Goal: Information Seeking & Learning: Learn about a topic

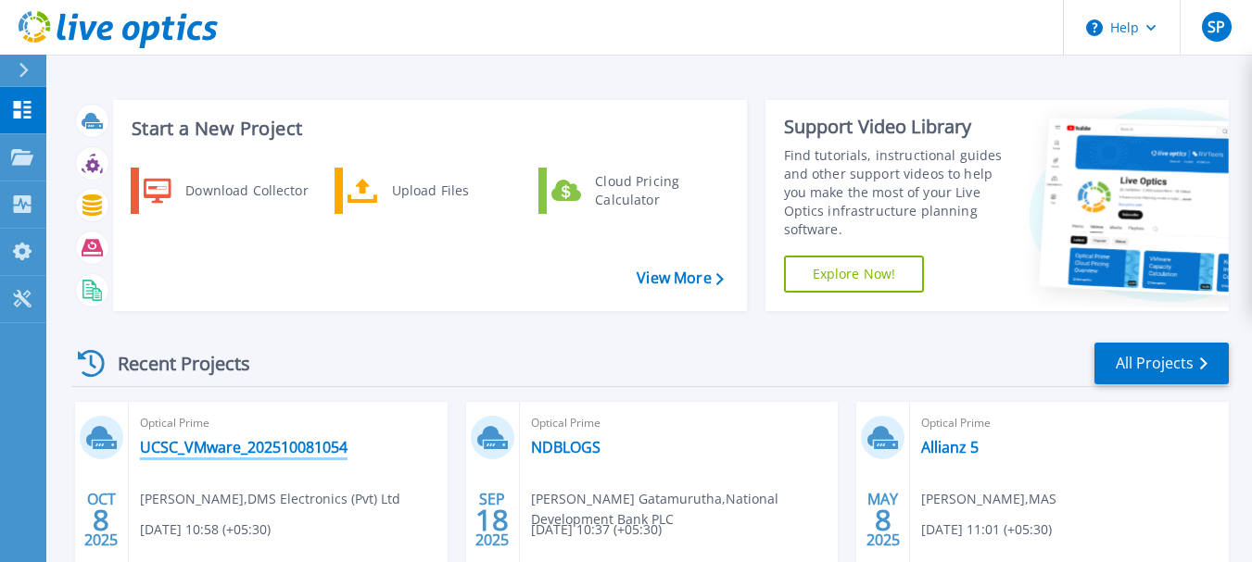
click at [301, 438] on link "UCSC_VMware_202510081054" at bounding box center [244, 447] width 208 height 19
click at [582, 442] on link "NDBLOGS" at bounding box center [565, 447] width 69 height 19
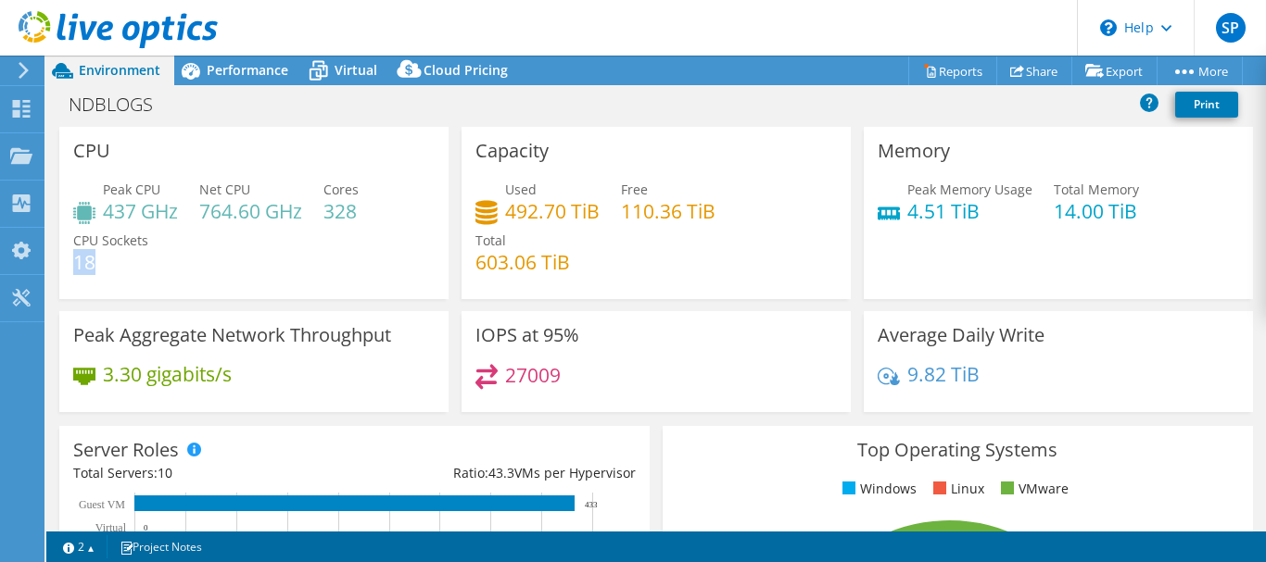
drag, startPoint x: 102, startPoint y: 256, endPoint x: 75, endPoint y: 256, distance: 26.9
click at [75, 256] on h4 "18" at bounding box center [110, 262] width 75 height 20
click at [164, 257] on div "Peak CPU 437 GHz Net CPU 764.60 GHz Cores 328 CPU Sockets 18" at bounding box center [253, 235] width 361 height 111
drag, startPoint x: 105, startPoint y: 260, endPoint x: 69, endPoint y: 262, distance: 35.3
click at [69, 262] on div "CPU Peak CPU 437 GHz Net CPU 764.60 GHz Cores 328 CPU Sockets 18" at bounding box center [253, 213] width 389 height 172
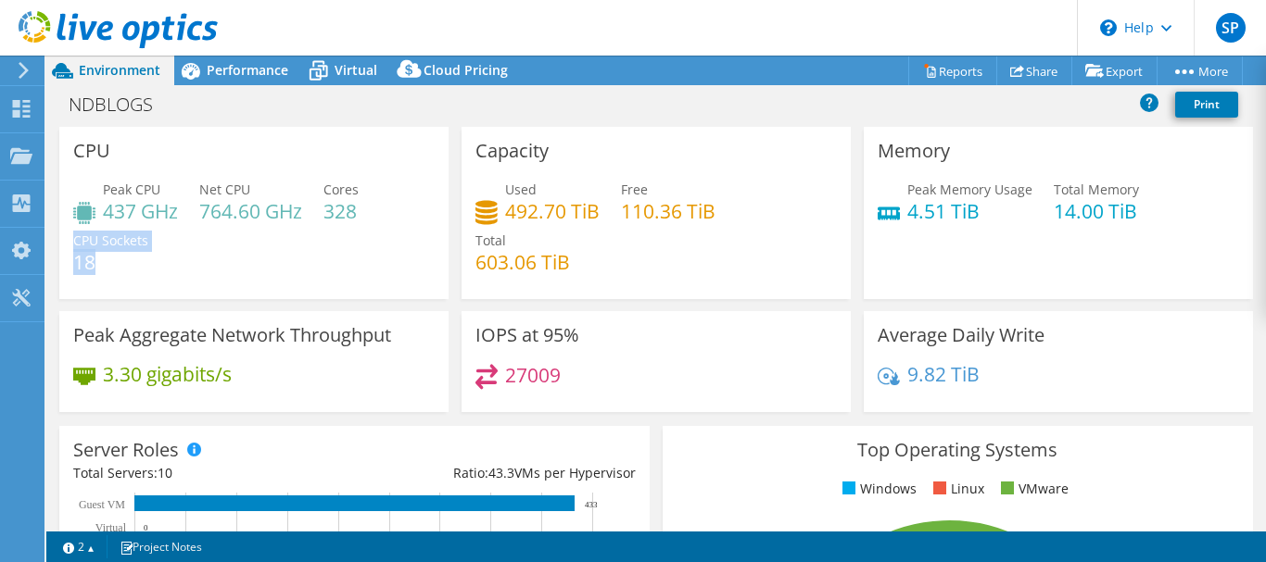
click at [110, 262] on h4 "18" at bounding box center [110, 262] width 75 height 20
drag, startPoint x: 181, startPoint y: 213, endPoint x: 108, endPoint y: 221, distance: 72.8
click at [108, 221] on div "Peak CPU 437 GHz Net CPU 764.60 GHz Cores 328 CPU Sockets 18" at bounding box center [253, 235] width 361 height 111
click at [982, 212] on h4 "4.51 TiB" at bounding box center [969, 211] width 125 height 20
click at [222, 59] on div "Performance" at bounding box center [238, 71] width 128 height 30
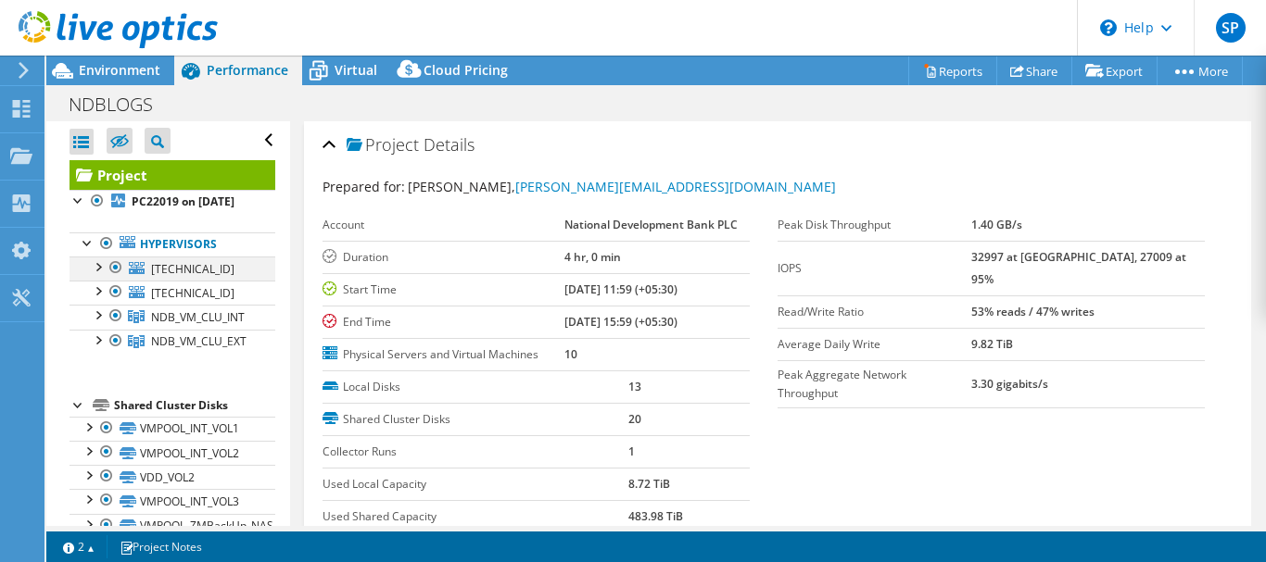
click at [100, 275] on div at bounding box center [97, 266] width 19 height 19
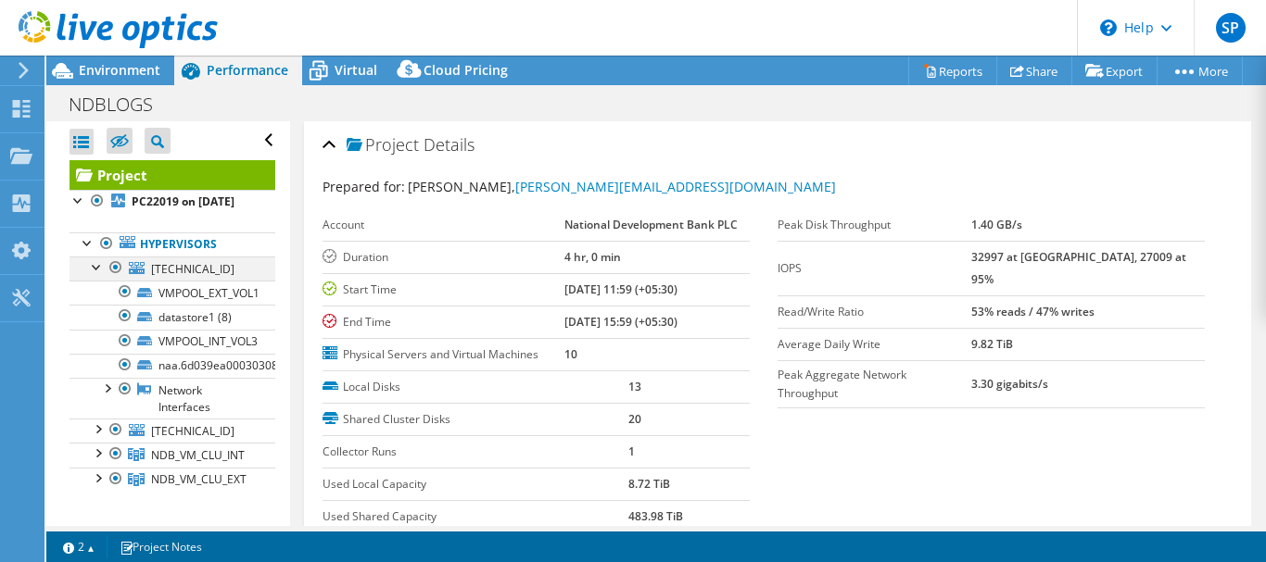
click at [97, 275] on div at bounding box center [97, 266] width 19 height 19
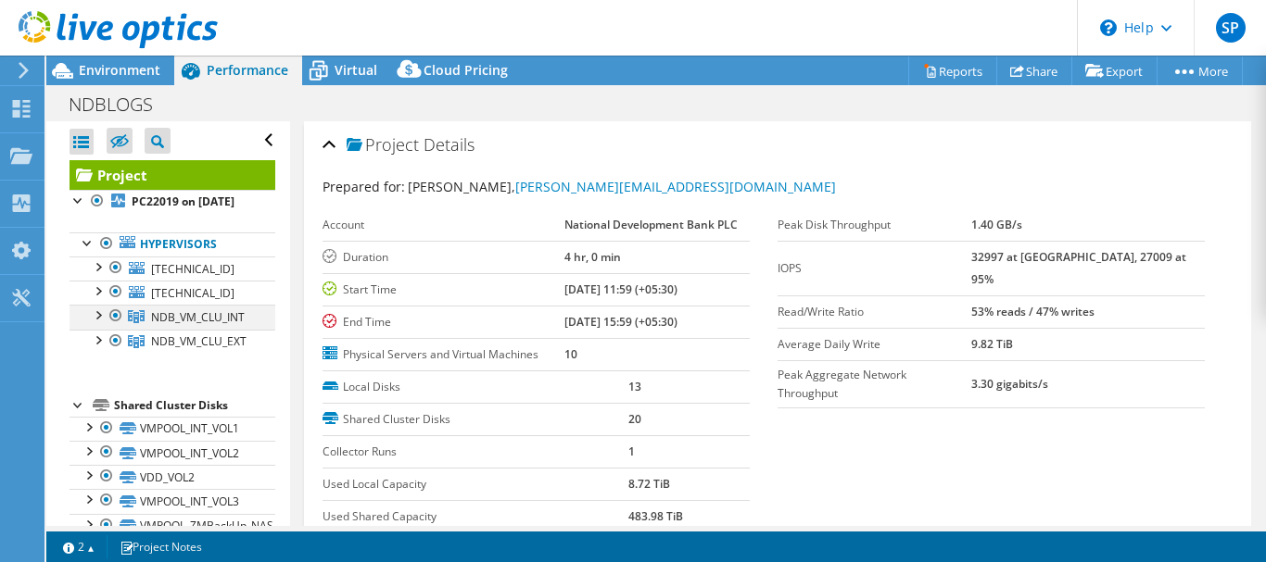
click at [97, 323] on div at bounding box center [97, 314] width 19 height 19
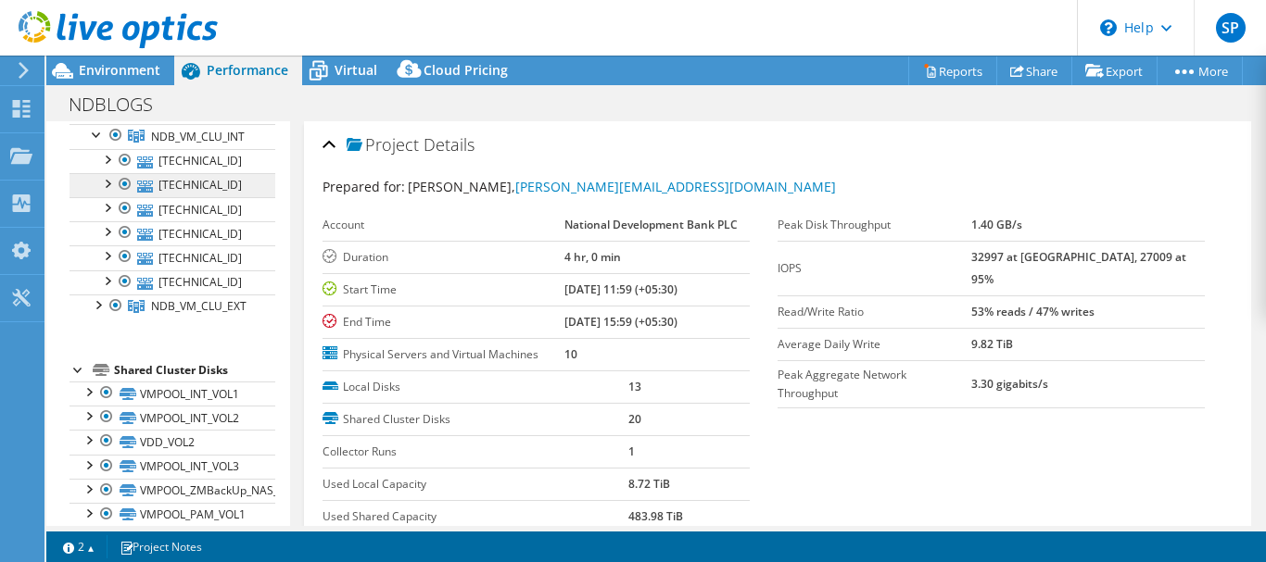
scroll to position [185, 0]
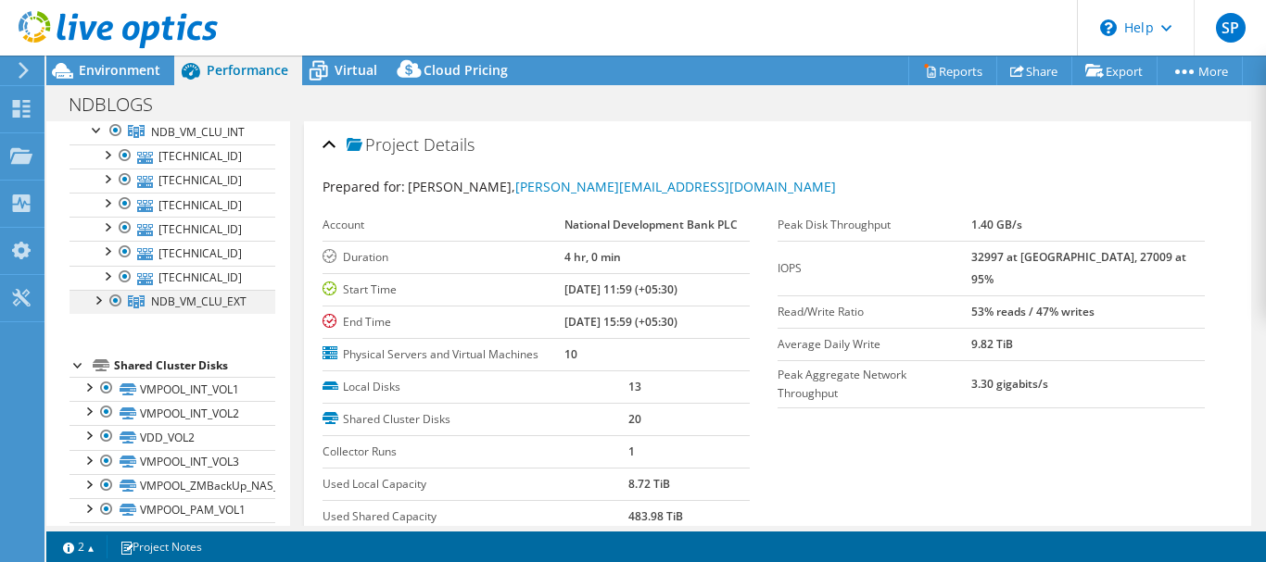
click at [99, 309] on div at bounding box center [97, 299] width 19 height 19
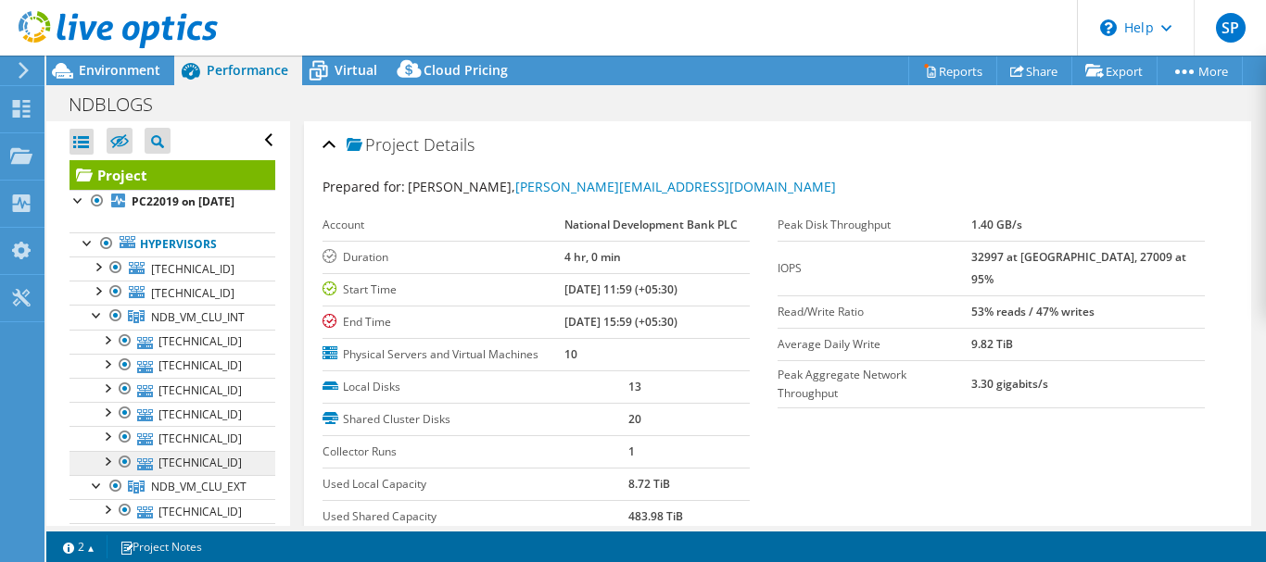
scroll to position [93, 0]
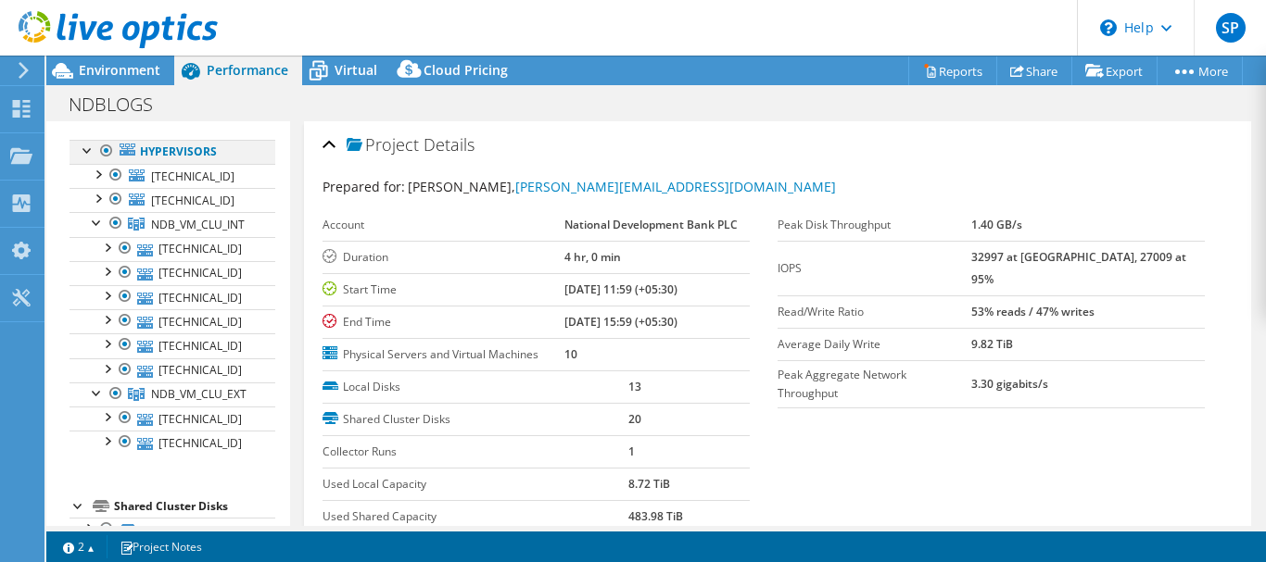
click at [104, 162] on div at bounding box center [106, 151] width 19 height 22
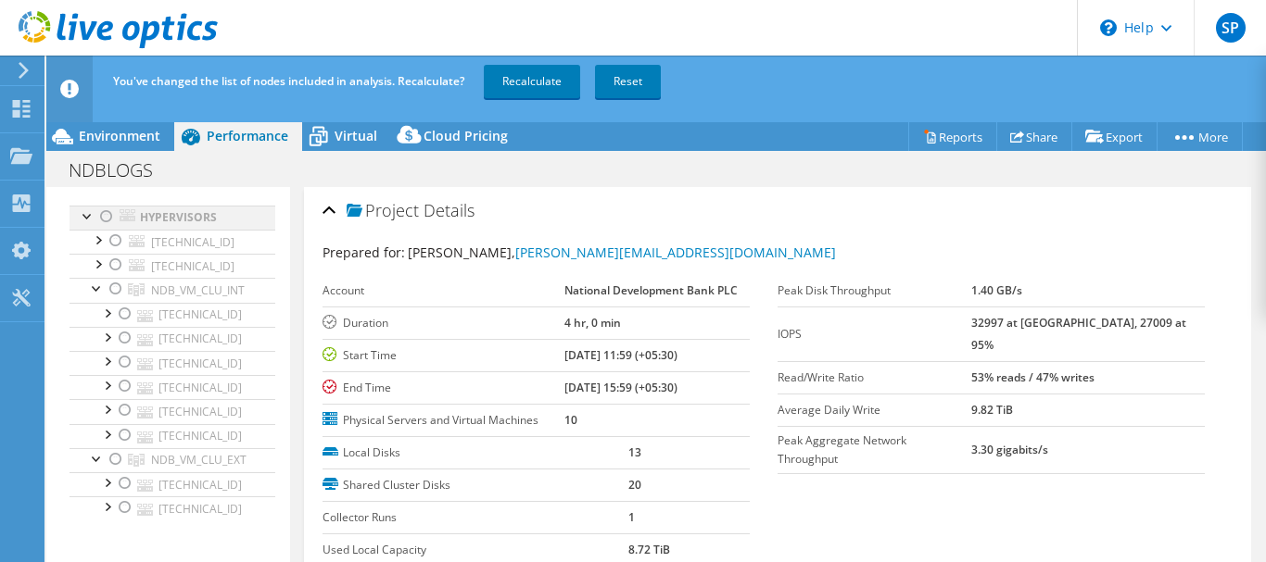
click at [103, 228] on div at bounding box center [106, 217] width 19 height 22
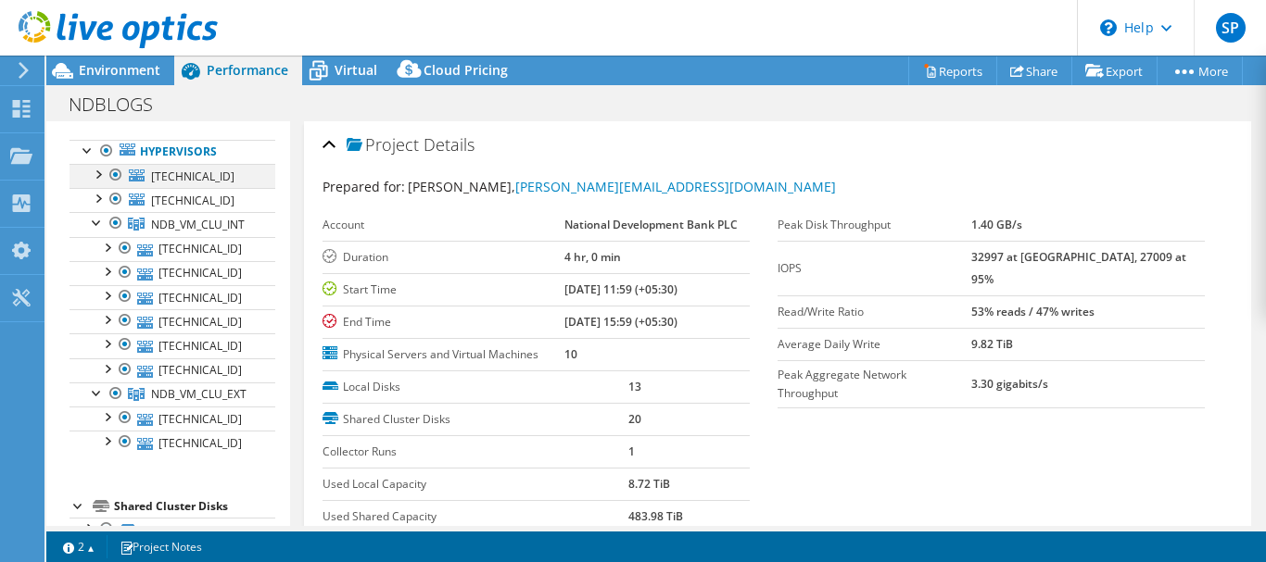
click at [114, 186] on div at bounding box center [116, 175] width 19 height 22
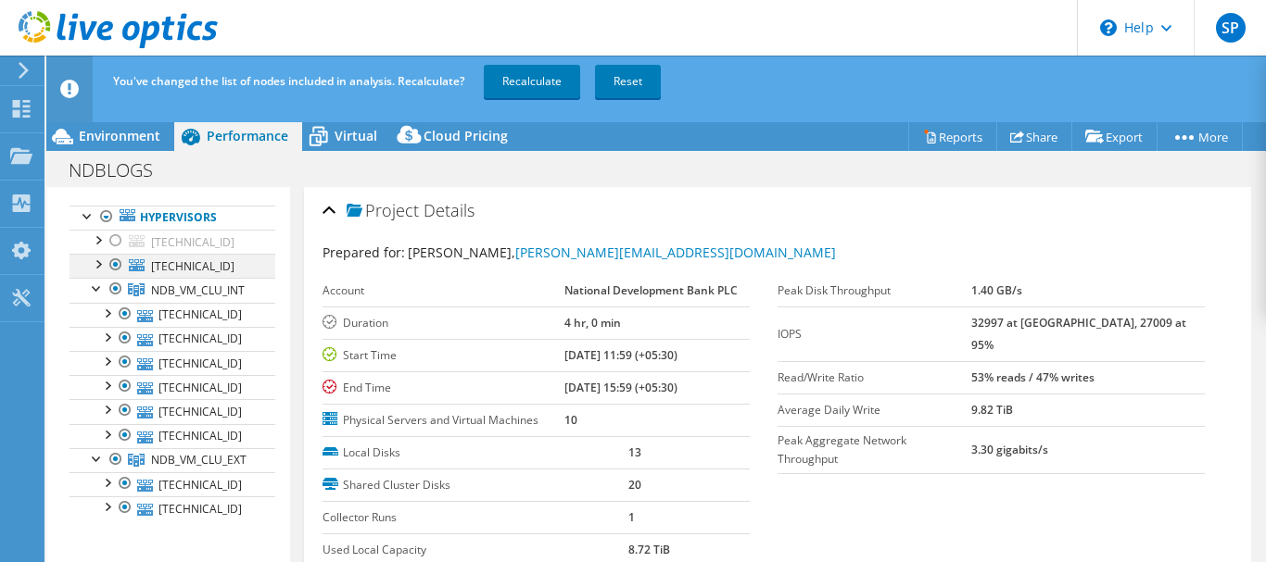
click at [115, 276] on div at bounding box center [116, 265] width 19 height 22
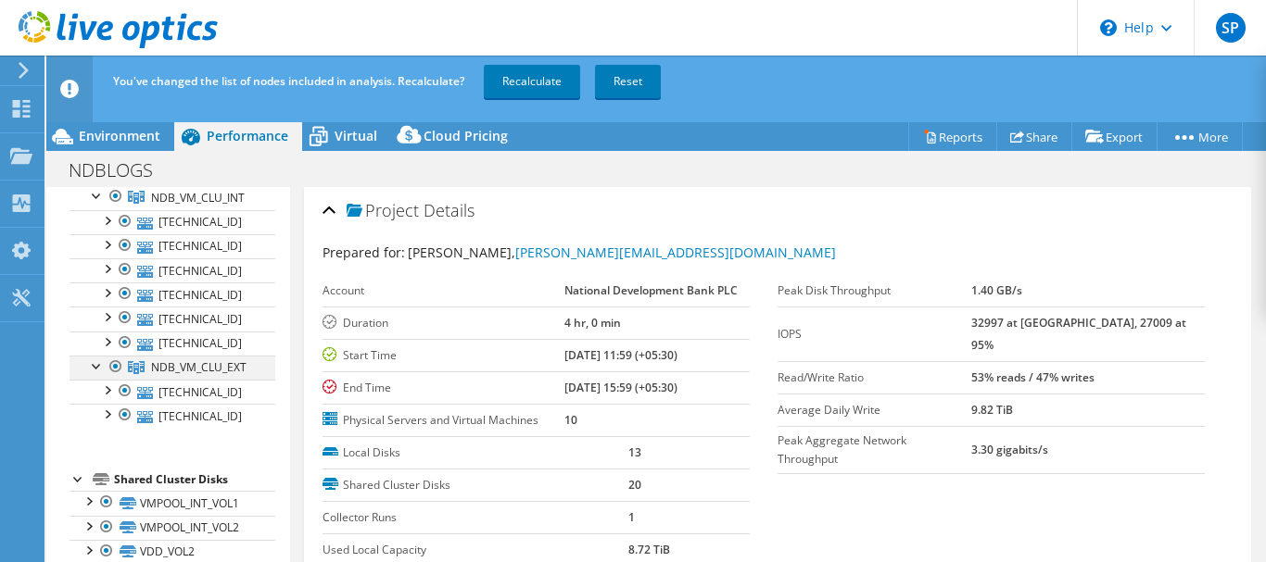
click at [115, 377] on div at bounding box center [116, 367] width 19 height 22
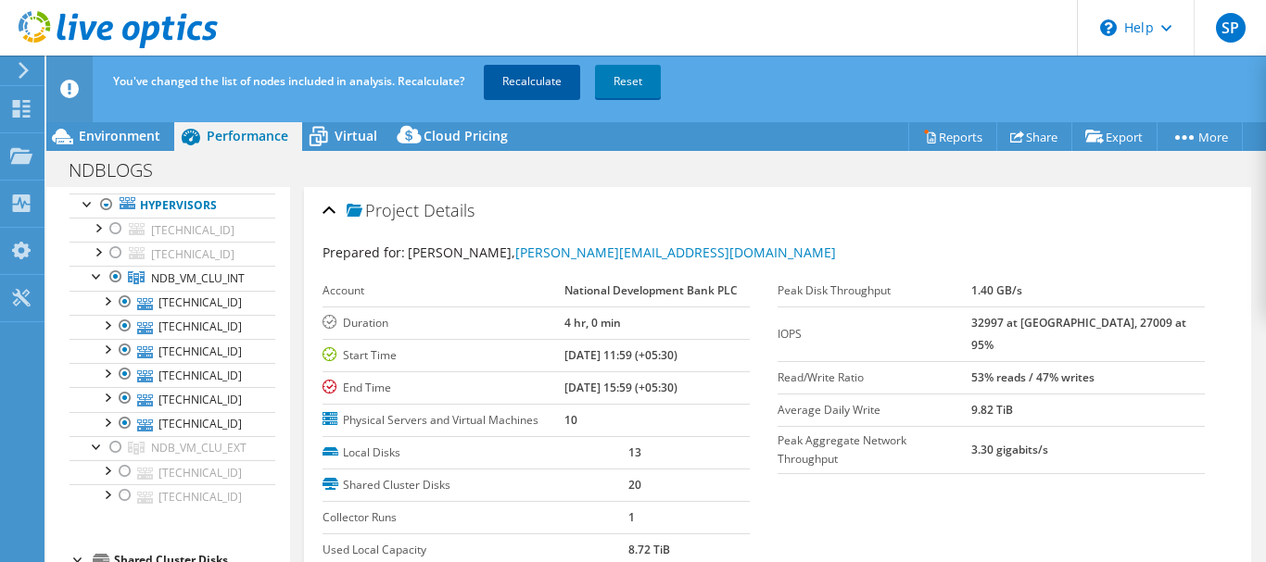
scroll to position [0, 0]
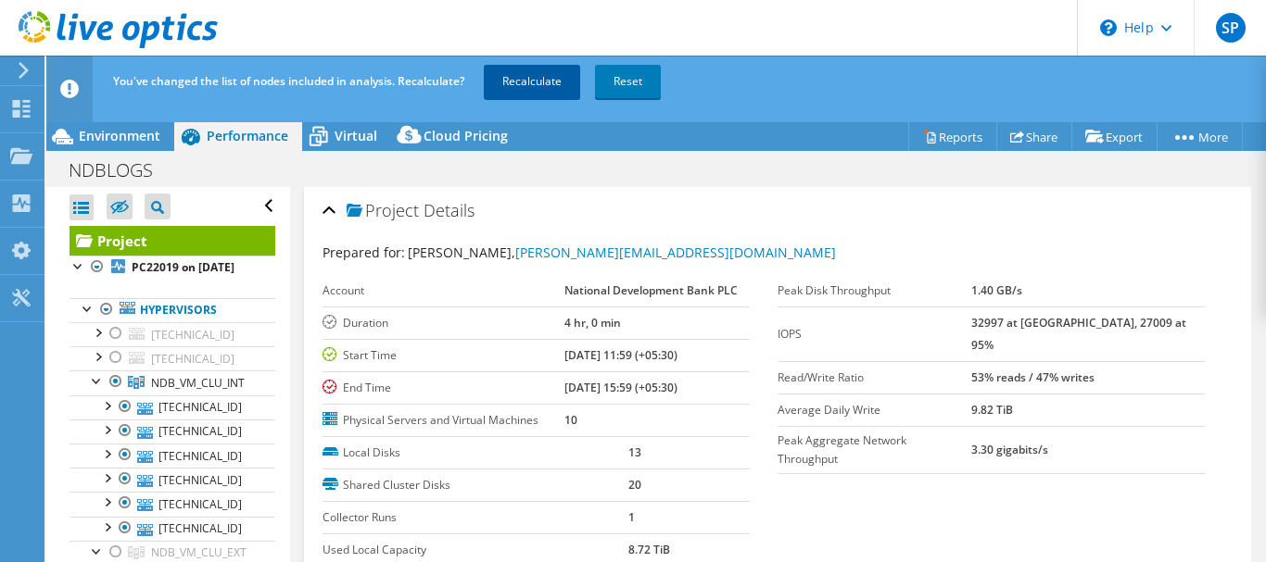
click at [534, 81] on link "Recalculate" at bounding box center [532, 81] width 96 height 33
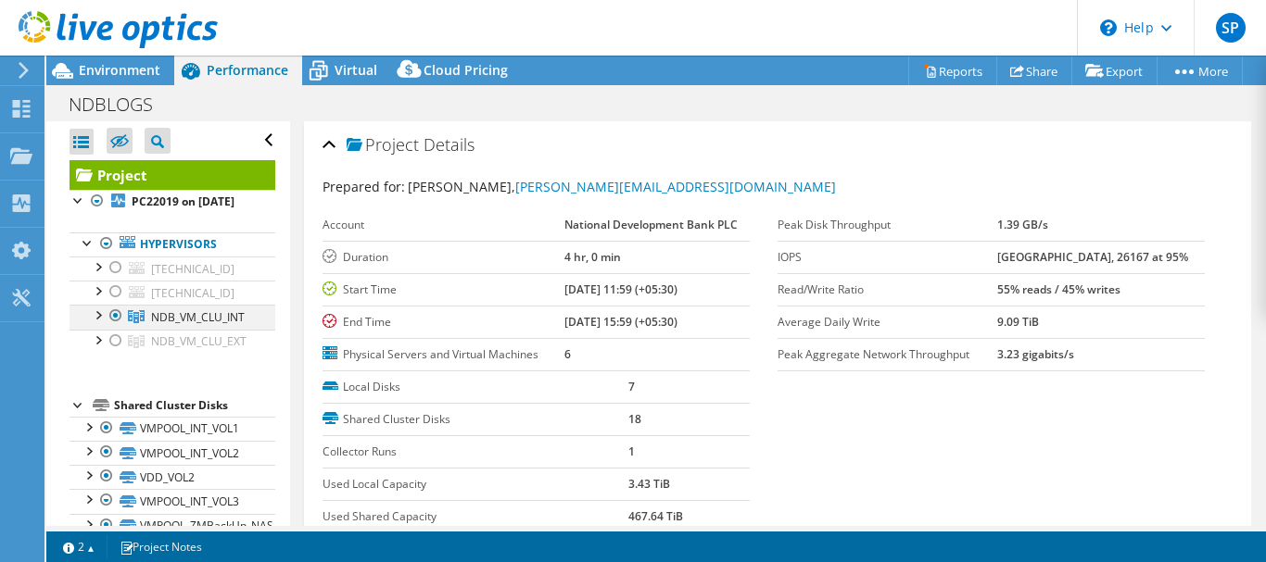
click at [99, 323] on div at bounding box center [97, 314] width 19 height 19
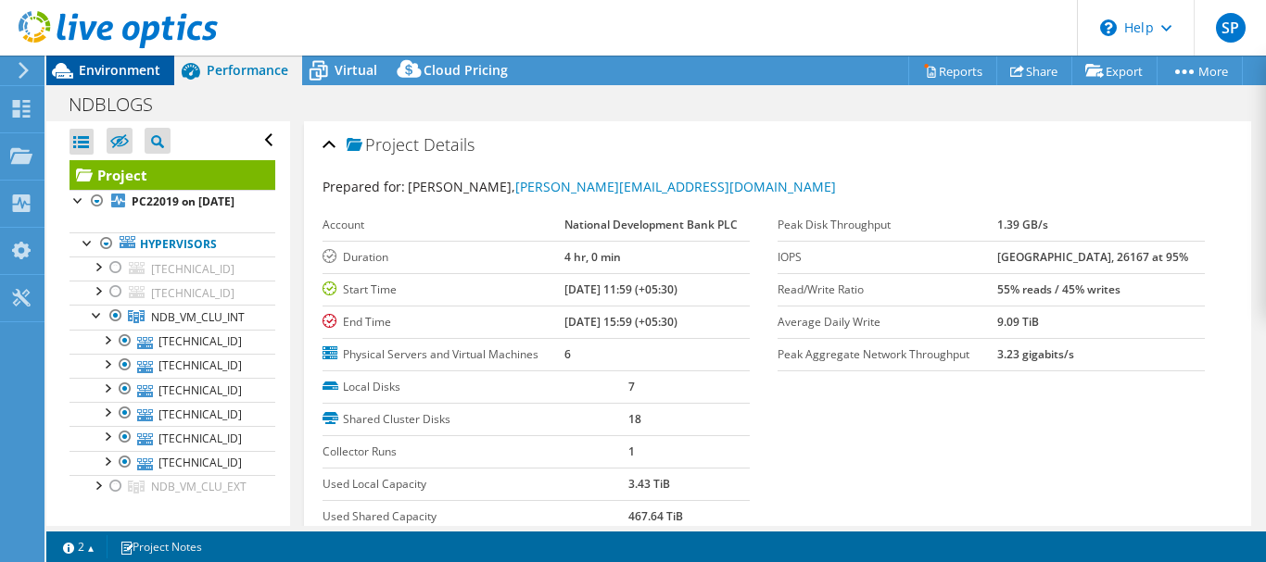
click at [107, 63] on span "Environment" at bounding box center [120, 70] width 82 height 18
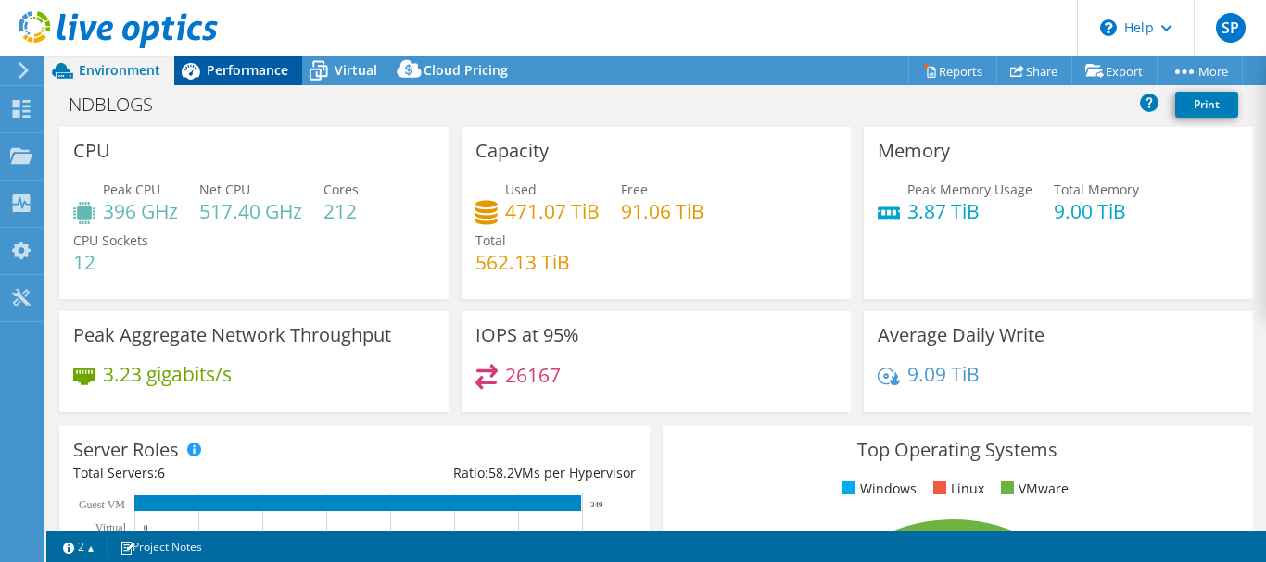
click at [223, 66] on span "Performance" at bounding box center [248, 70] width 82 height 18
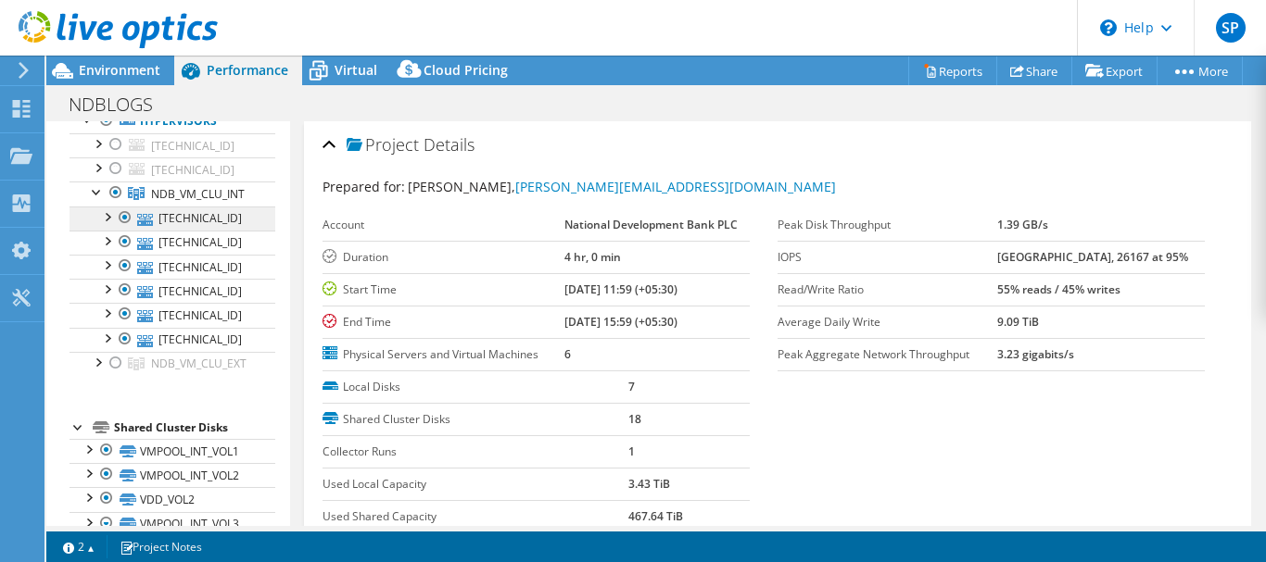
scroll to position [93, 0]
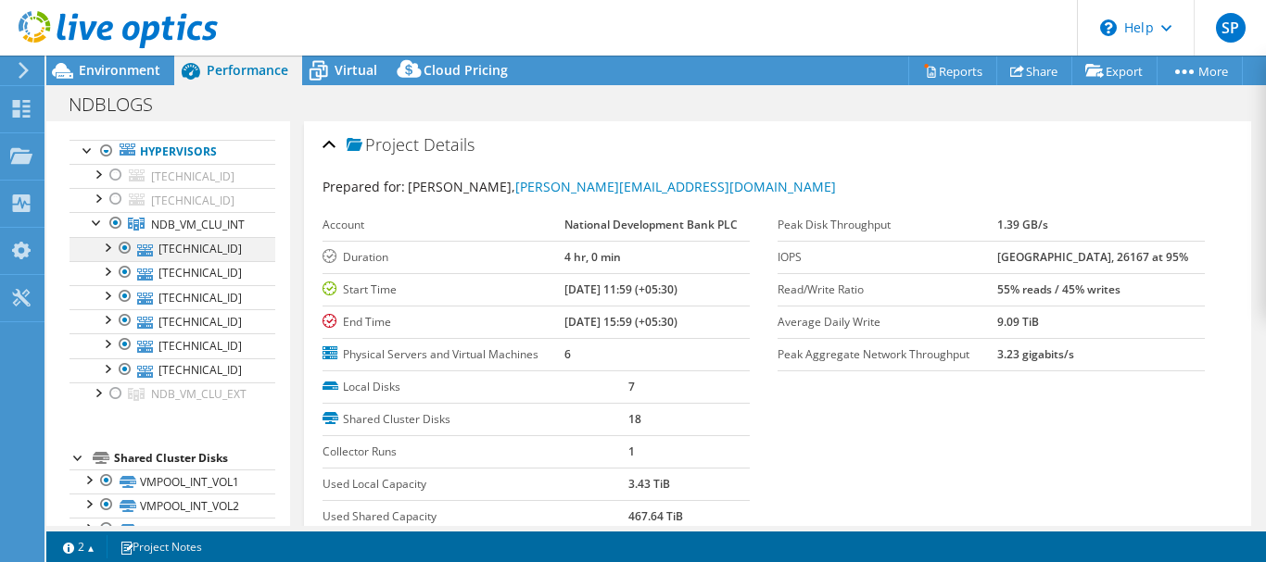
click at [107, 256] on div at bounding box center [106, 246] width 19 height 19
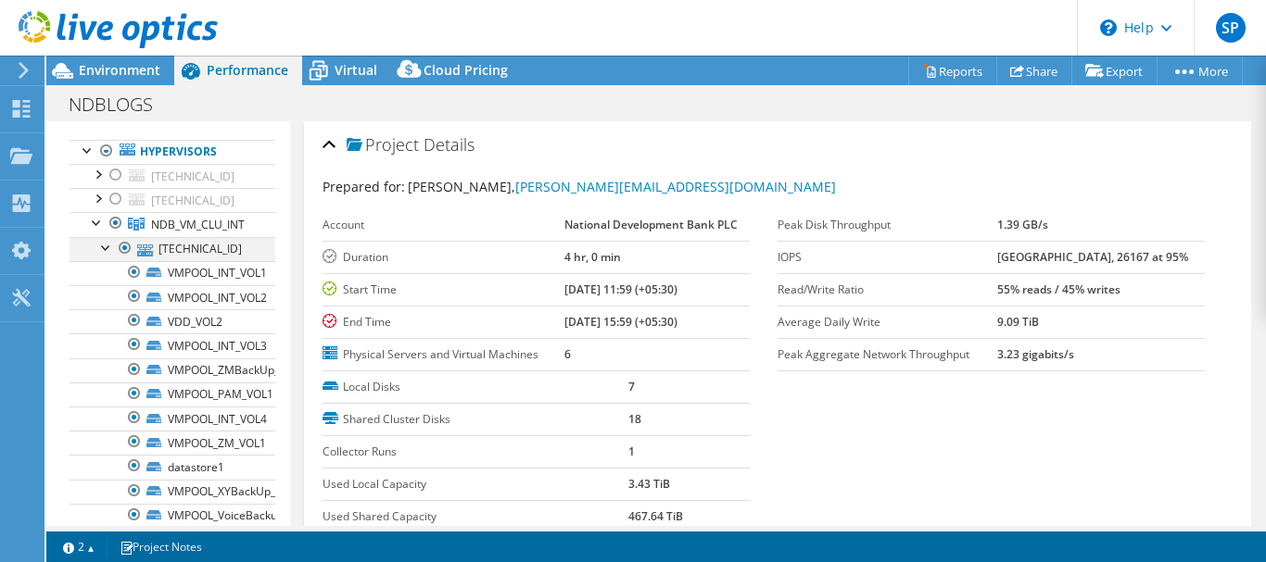
click at [101, 256] on div at bounding box center [106, 246] width 19 height 19
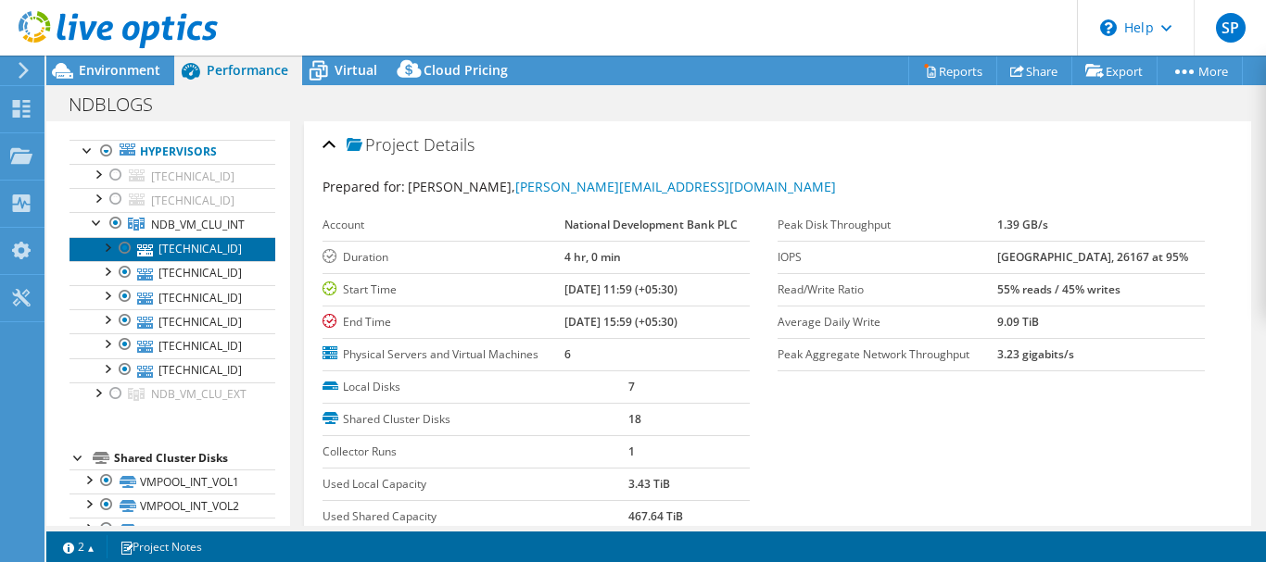
click at [199, 261] on link "[TECHNICAL_ID]" at bounding box center [172, 249] width 206 height 24
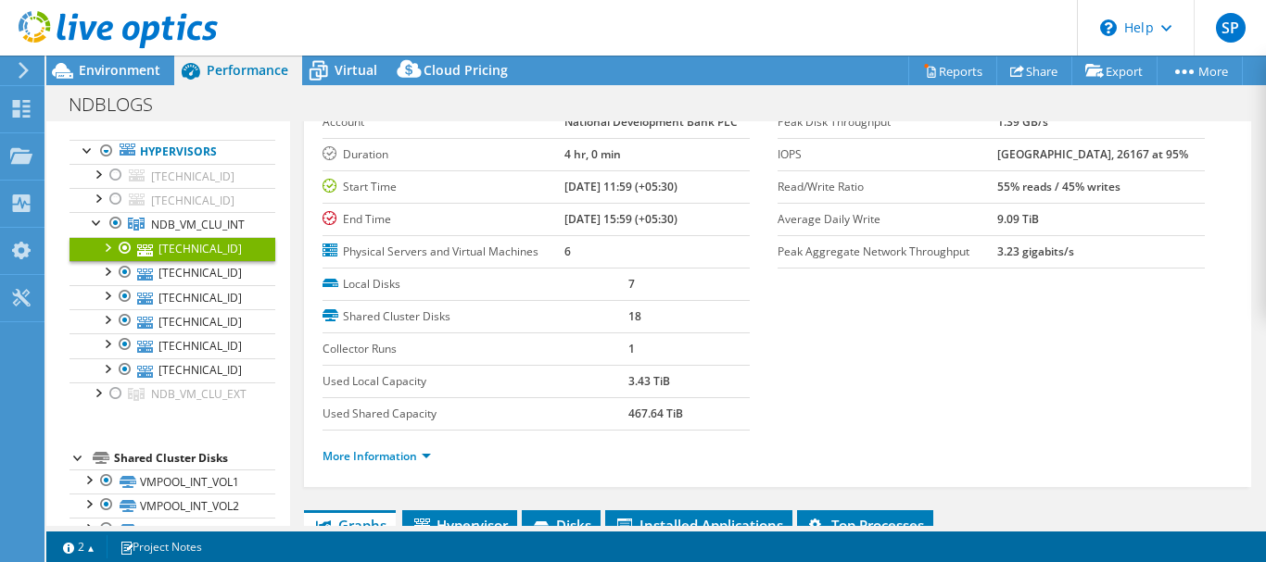
scroll to position [185, 0]
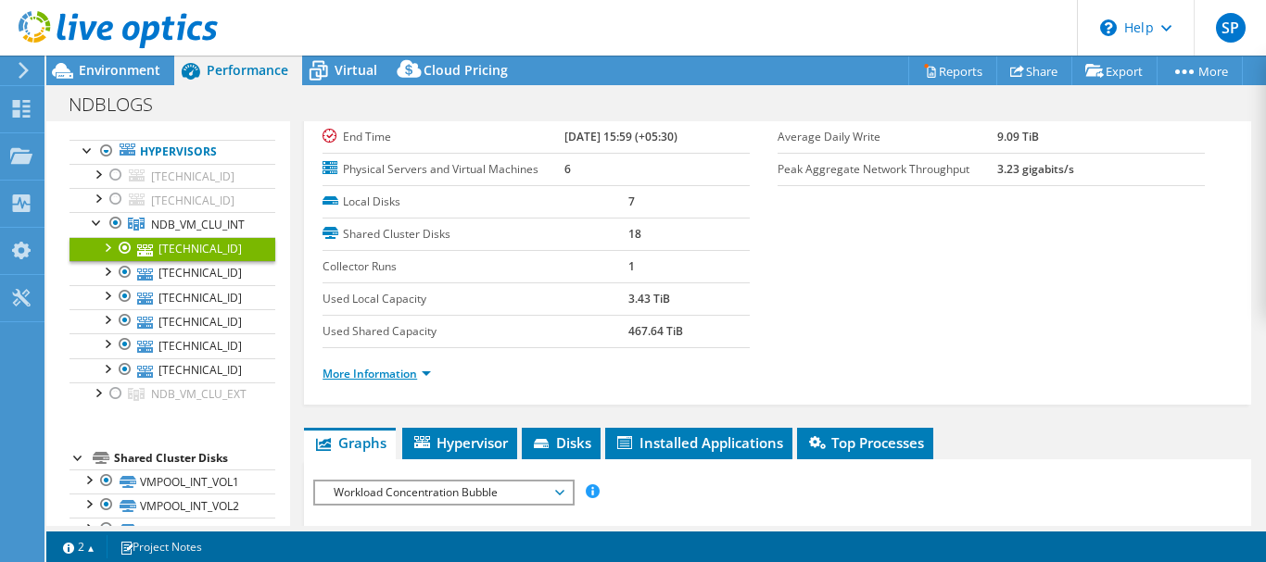
click at [423, 373] on link "More Information" at bounding box center [376, 374] width 108 height 16
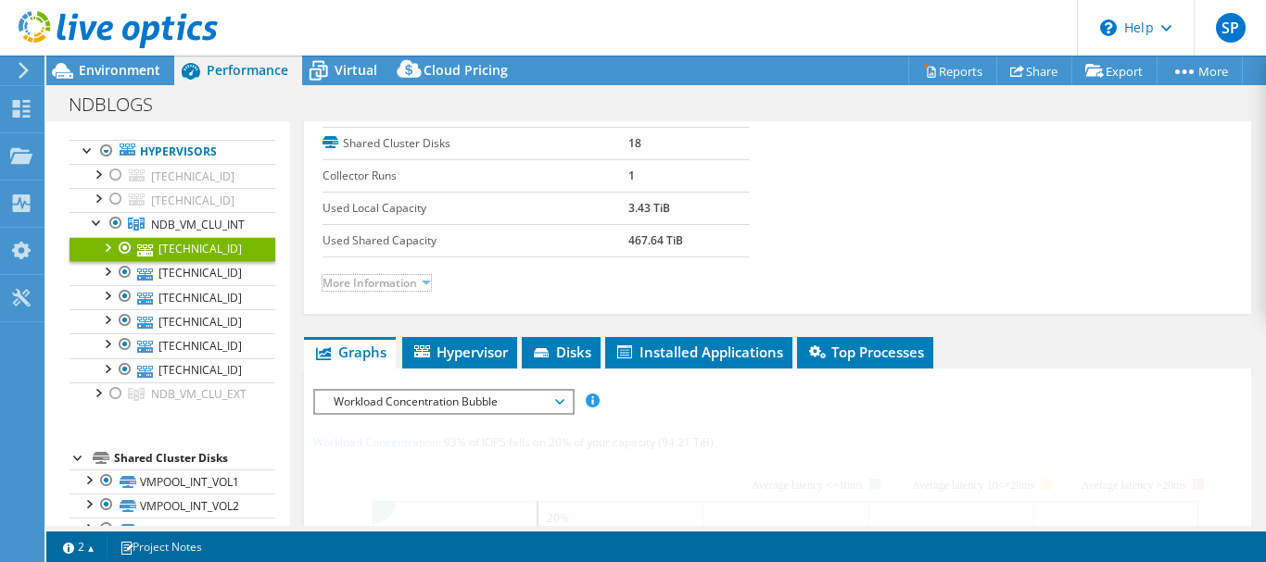
scroll to position [278, 0]
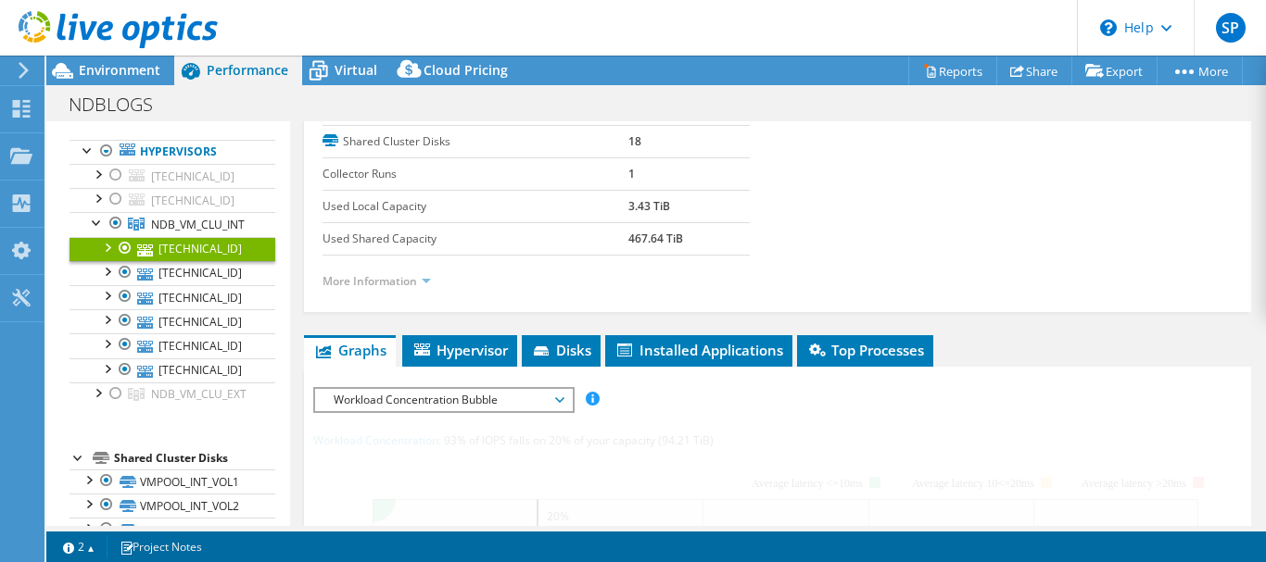
click at [385, 280] on link "More Information" at bounding box center [376, 281] width 108 height 16
click at [429, 286] on link "More Information" at bounding box center [376, 281] width 108 height 16
click at [195, 261] on link "[TECHNICAL_ID]" at bounding box center [172, 249] width 206 height 24
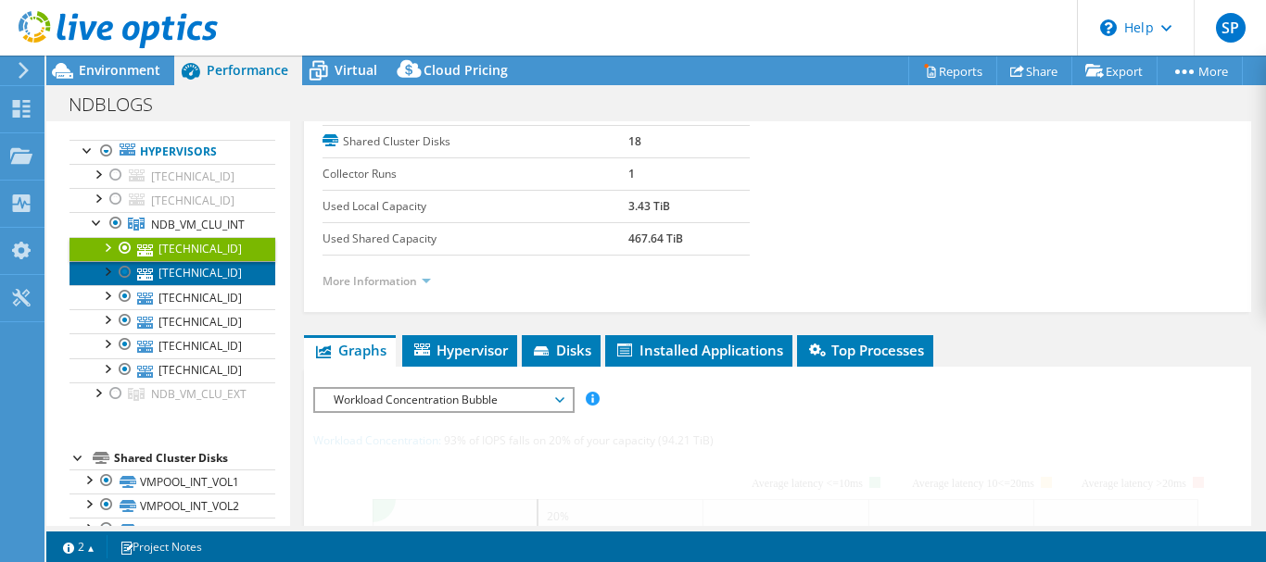
click at [195, 285] on link "[TECHNICAL_ID]" at bounding box center [172, 273] width 206 height 24
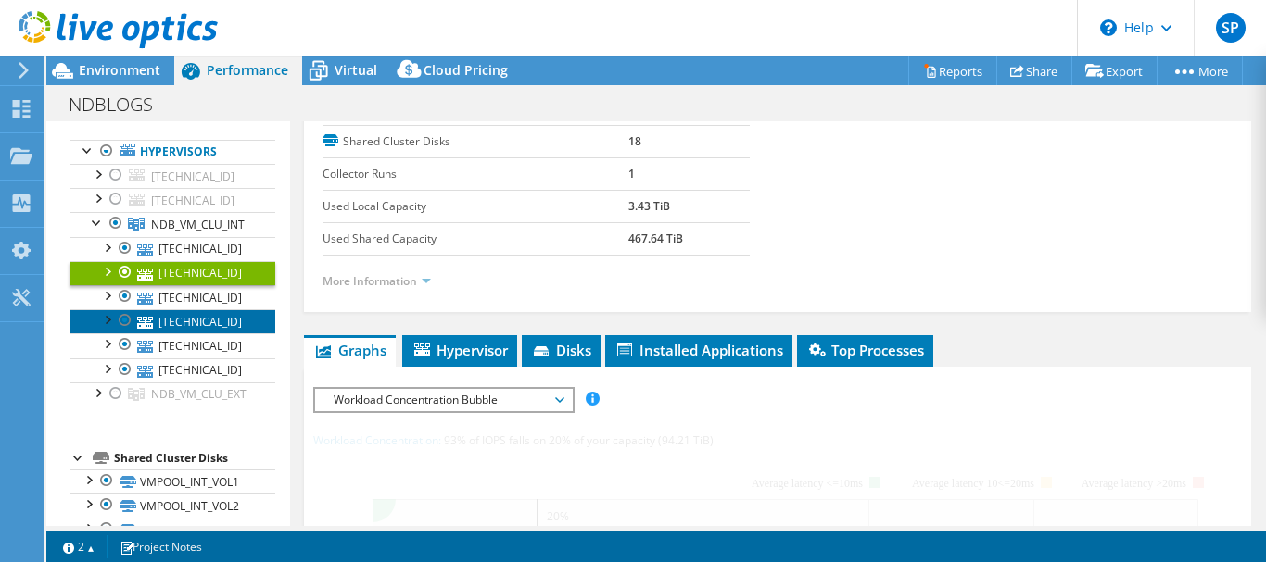
click at [198, 334] on link "[TECHNICAL_ID]" at bounding box center [172, 321] width 206 height 24
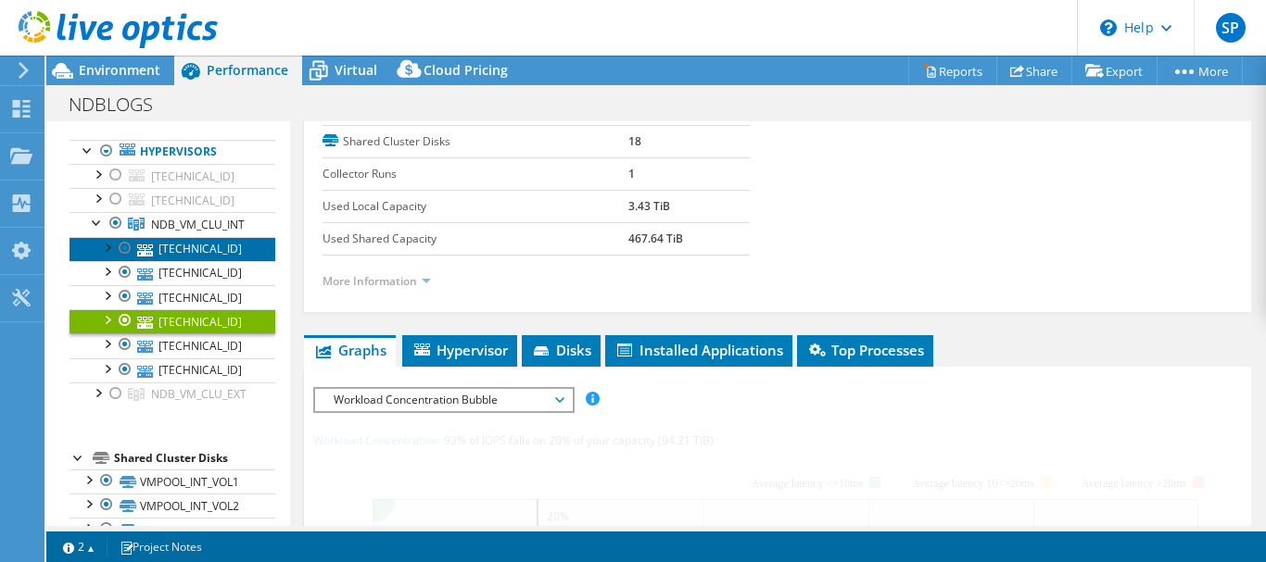
click at [196, 261] on link "[TECHNICAL_ID]" at bounding box center [172, 249] width 206 height 24
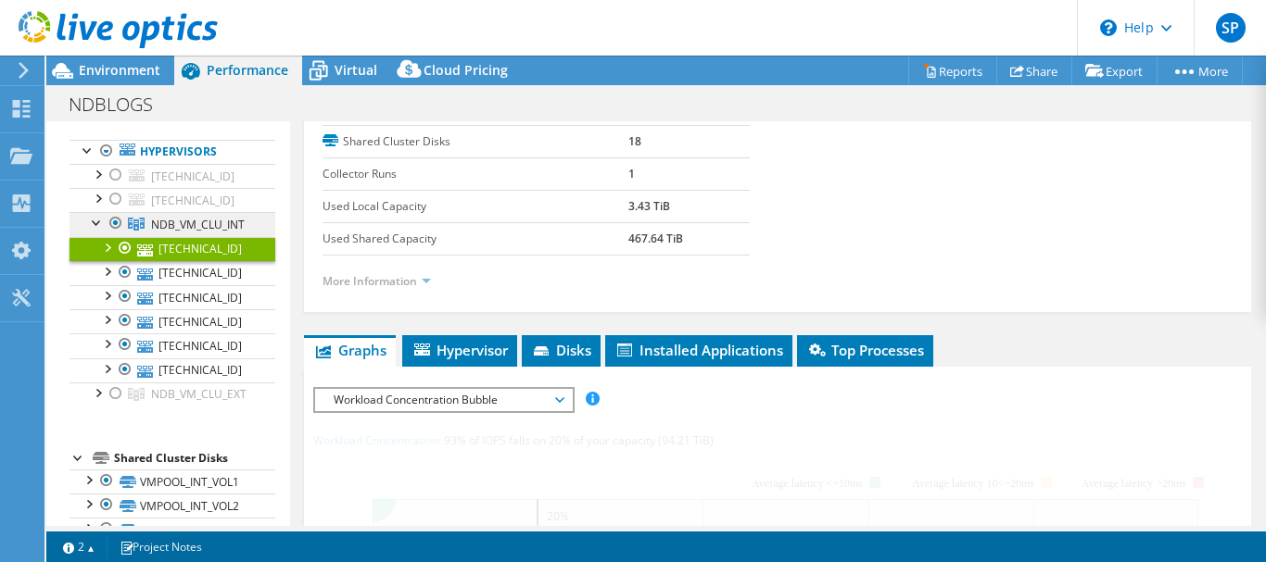
click at [215, 233] on span "NDB_VM_CLU_INT" at bounding box center [198, 225] width 94 height 16
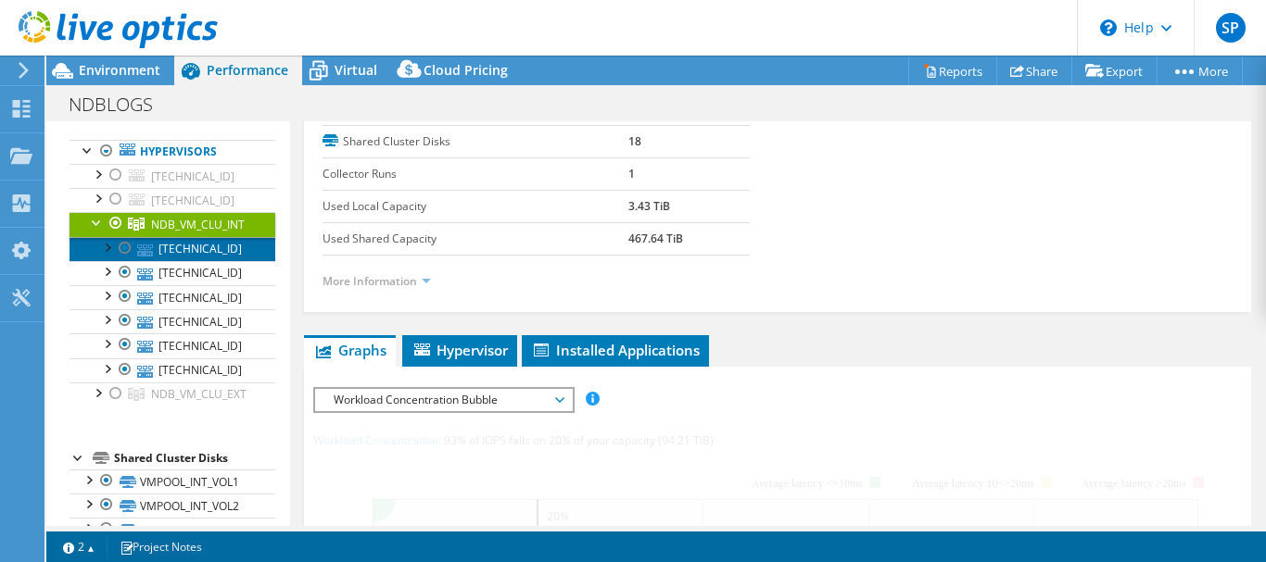
click at [207, 261] on link "[TECHNICAL_ID]" at bounding box center [172, 249] width 206 height 24
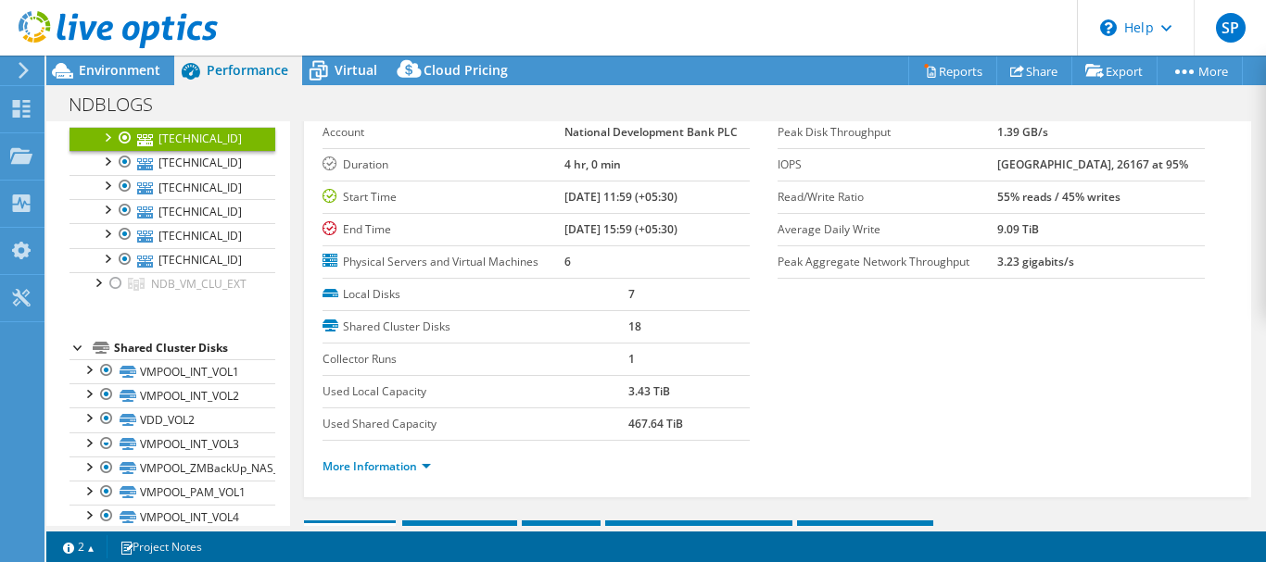
scroll to position [0, 0]
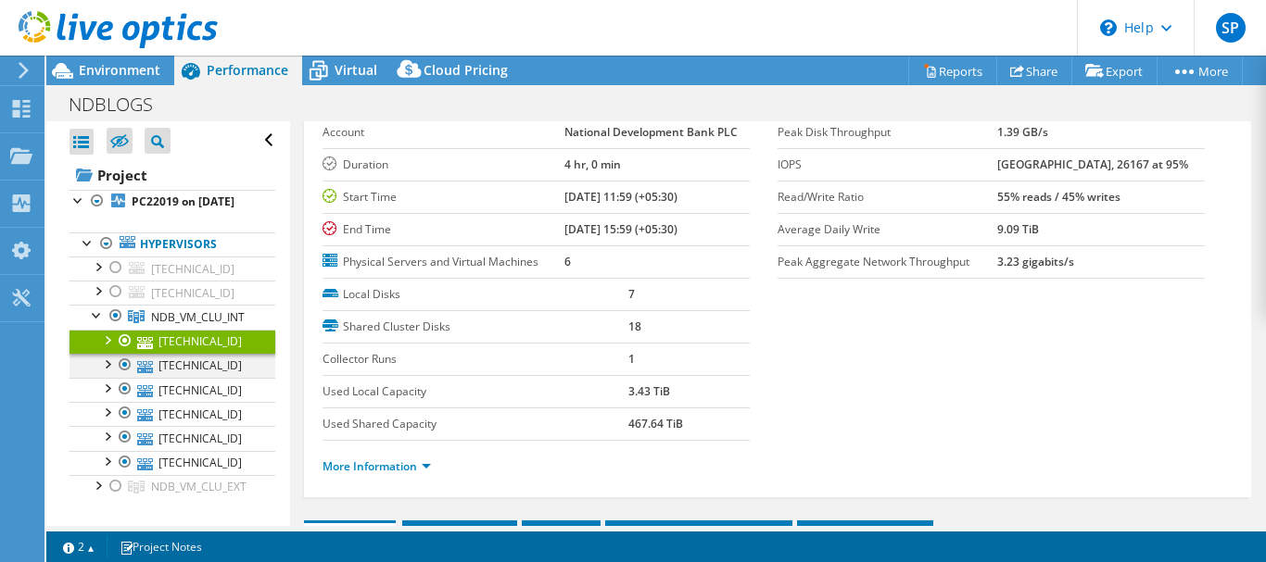
click at [109, 372] on div at bounding box center [106, 363] width 19 height 19
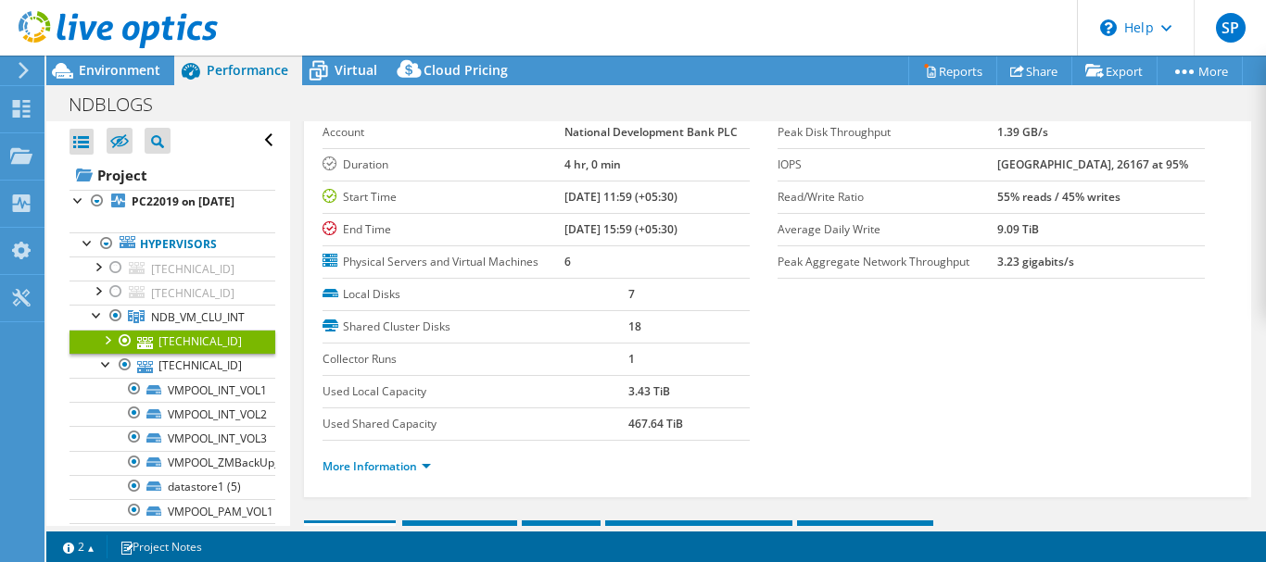
click at [107, 348] on div at bounding box center [106, 339] width 19 height 19
click at [101, 372] on div at bounding box center [106, 363] width 19 height 19
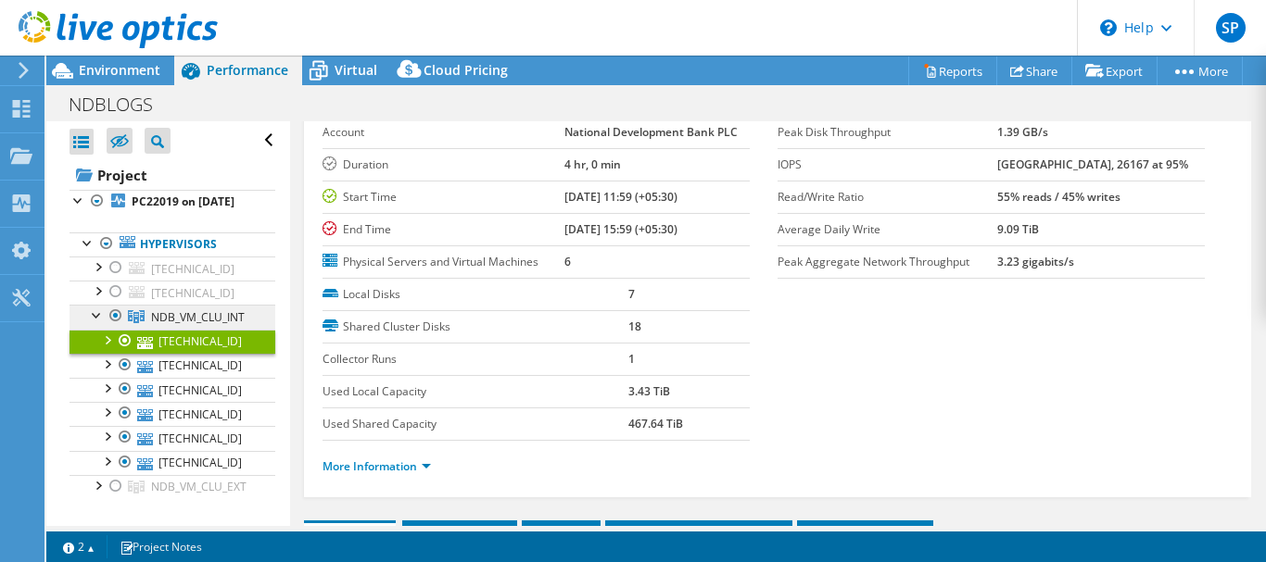
click at [218, 325] on span "NDB_VM_CLU_INT" at bounding box center [198, 317] width 94 height 16
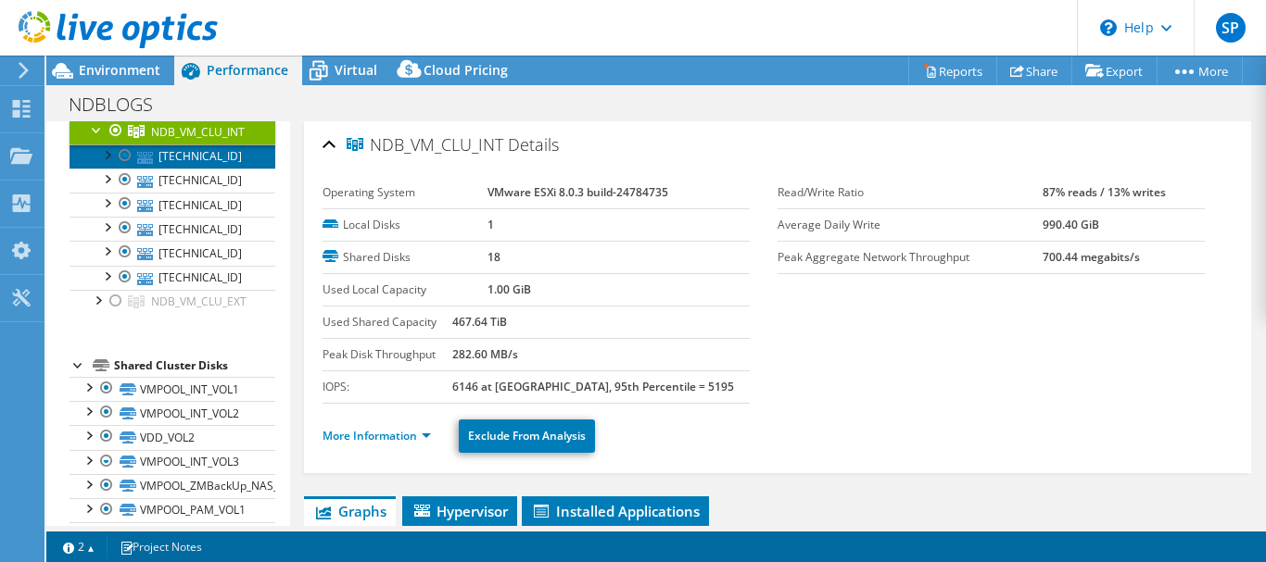
click at [195, 169] on link "[TECHNICAL_ID]" at bounding box center [172, 157] width 206 height 24
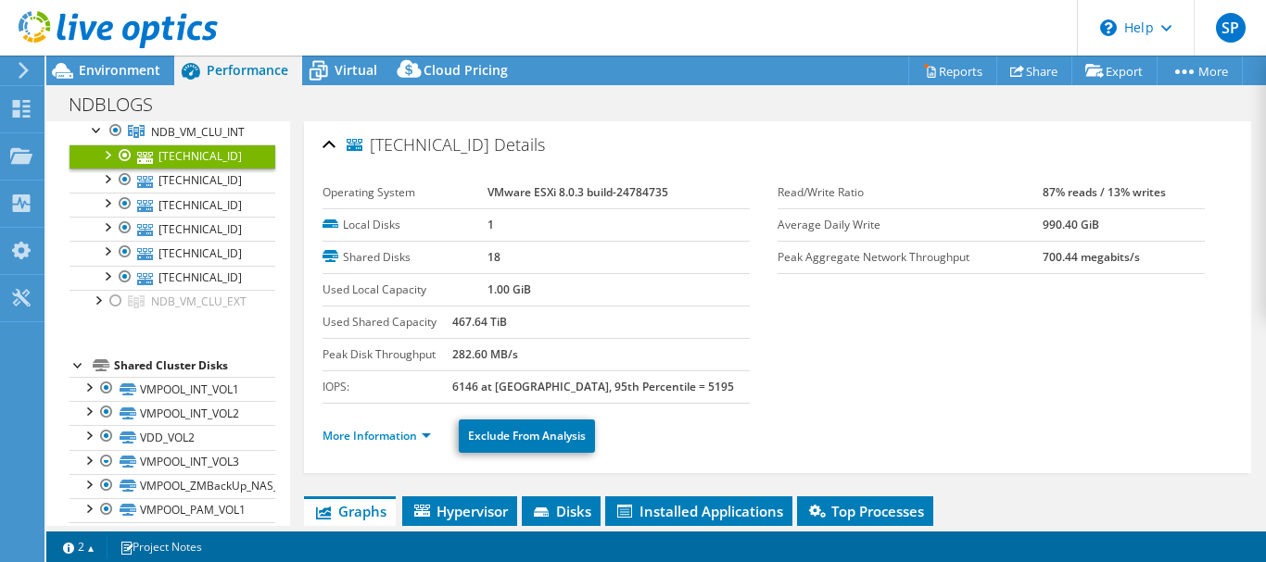
click at [424, 437] on link "More Information" at bounding box center [376, 436] width 108 height 16
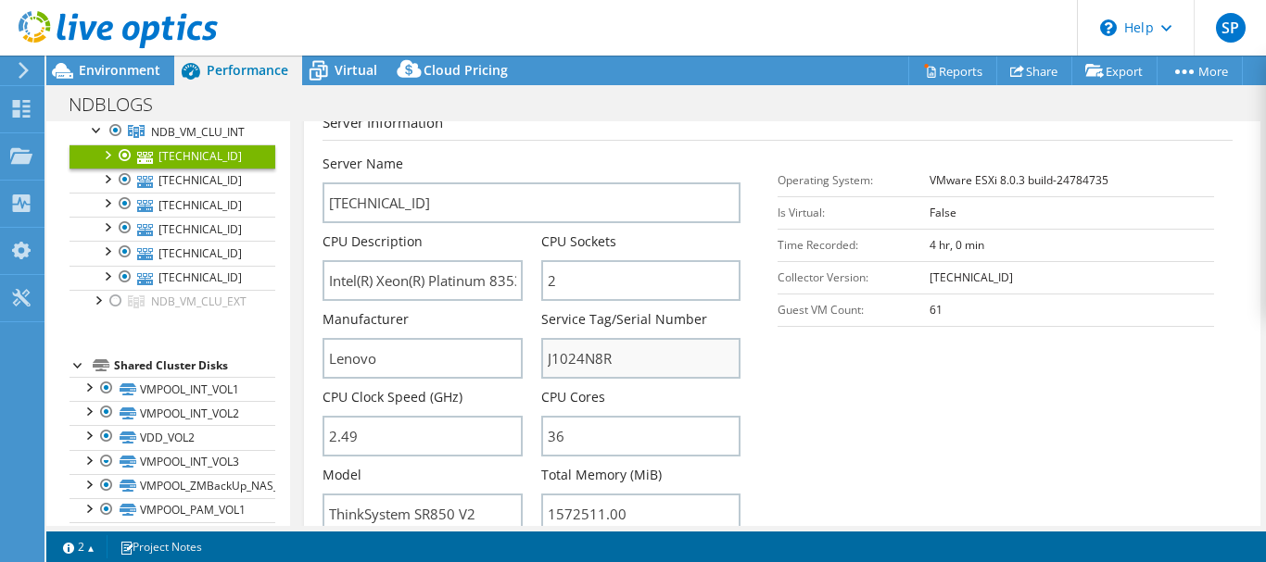
scroll to position [463, 0]
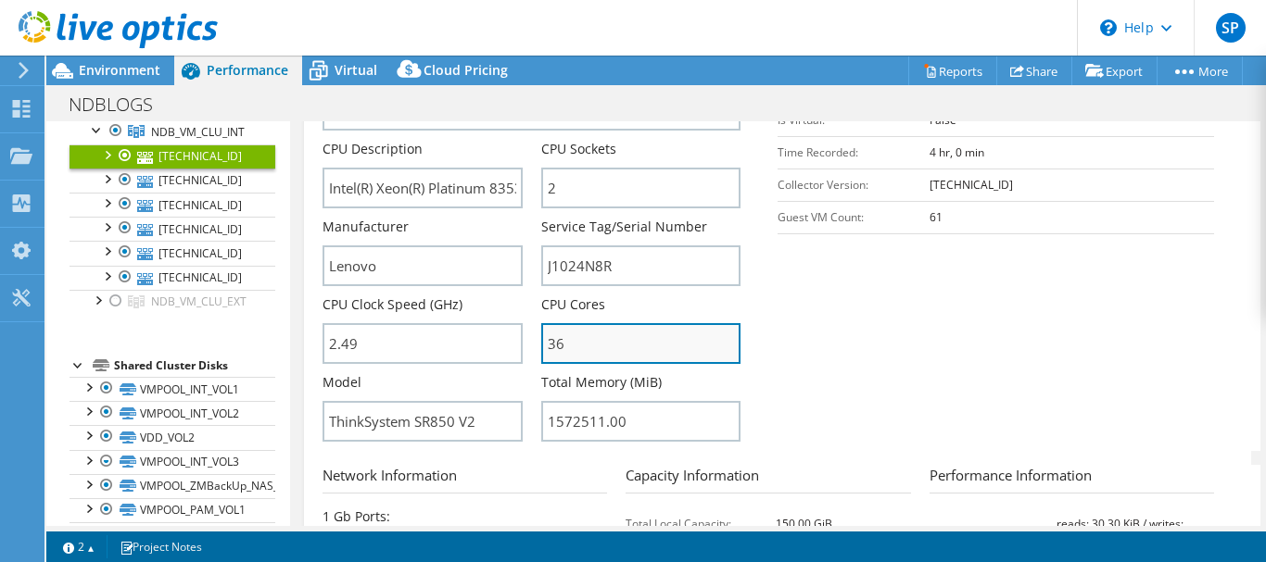
drag, startPoint x: 584, startPoint y: 343, endPoint x: 544, endPoint y: 343, distance: 39.8
click at [544, 343] on input "36" at bounding box center [640, 343] width 199 height 41
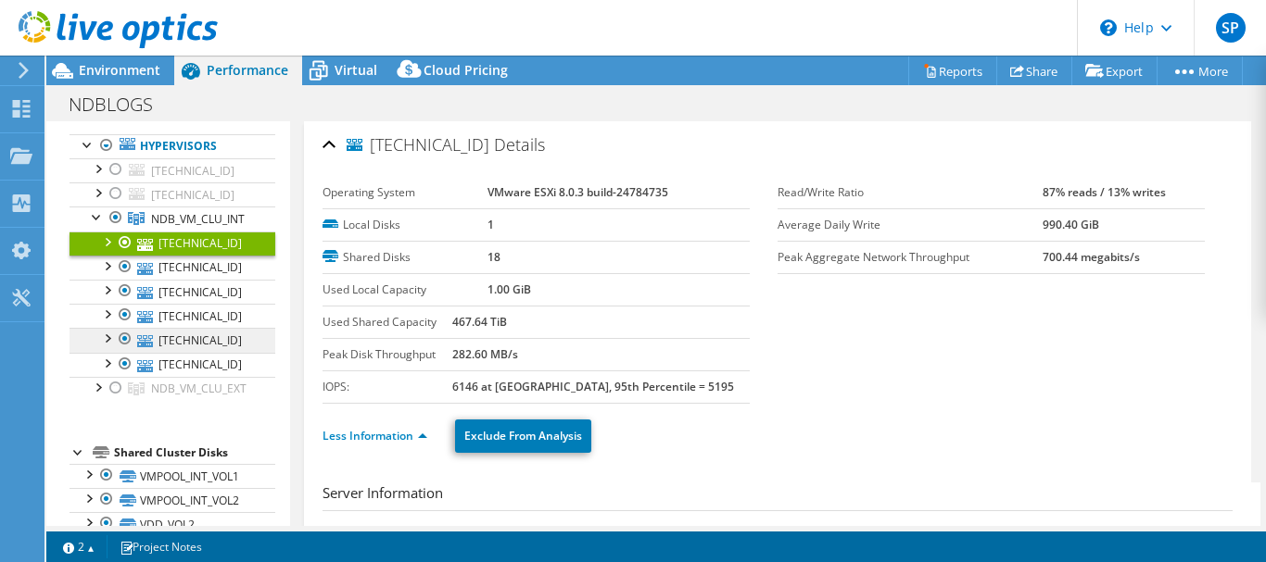
scroll to position [0, 0]
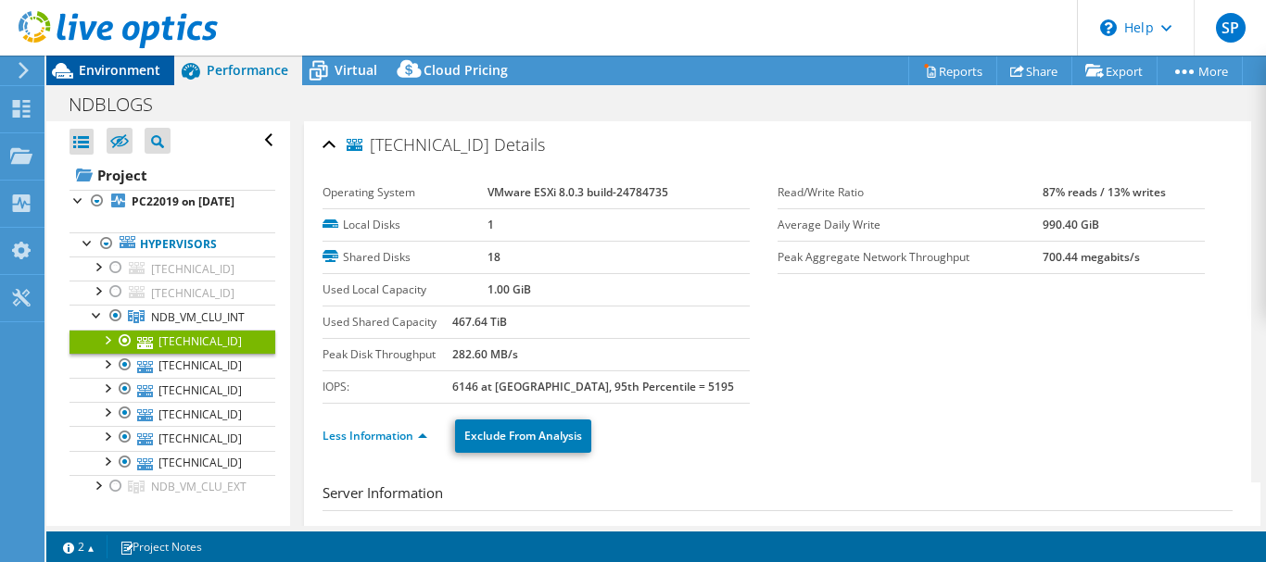
click at [124, 66] on span "Environment" at bounding box center [120, 70] width 82 height 18
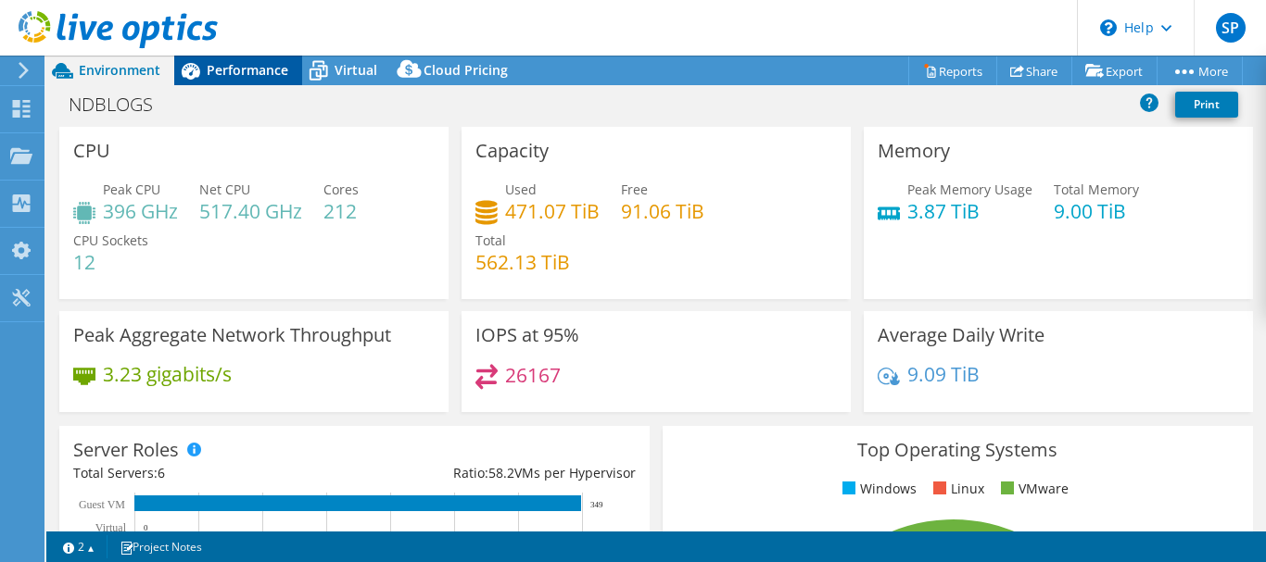
click at [241, 64] on span "Performance" at bounding box center [248, 70] width 82 height 18
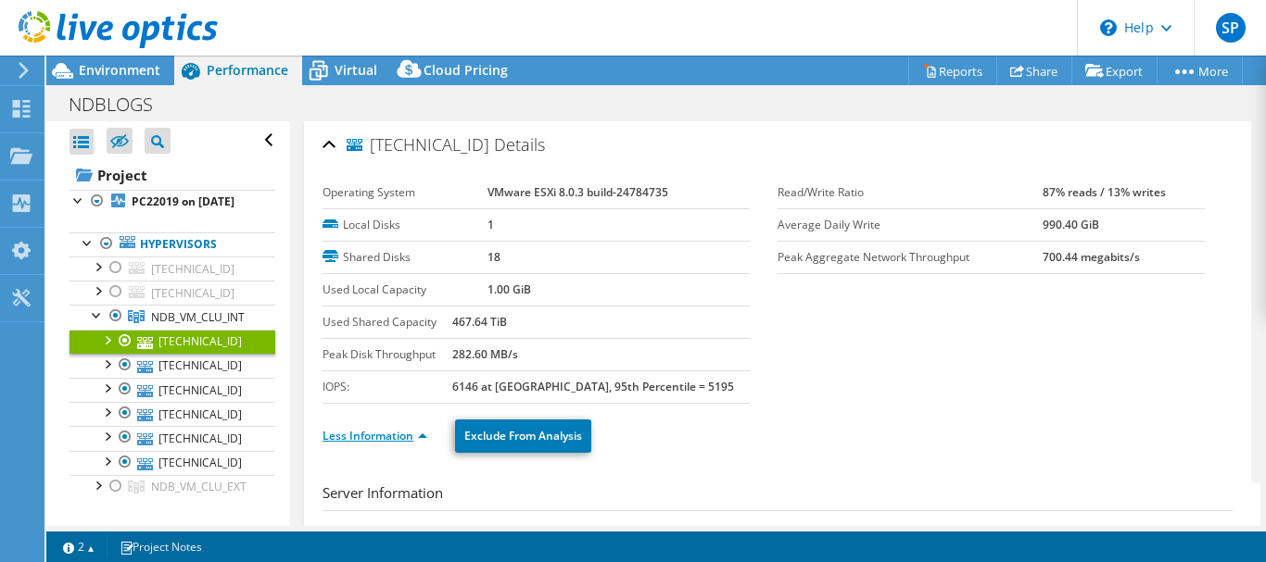
click at [393, 443] on link "Less Information" at bounding box center [374, 436] width 105 height 16
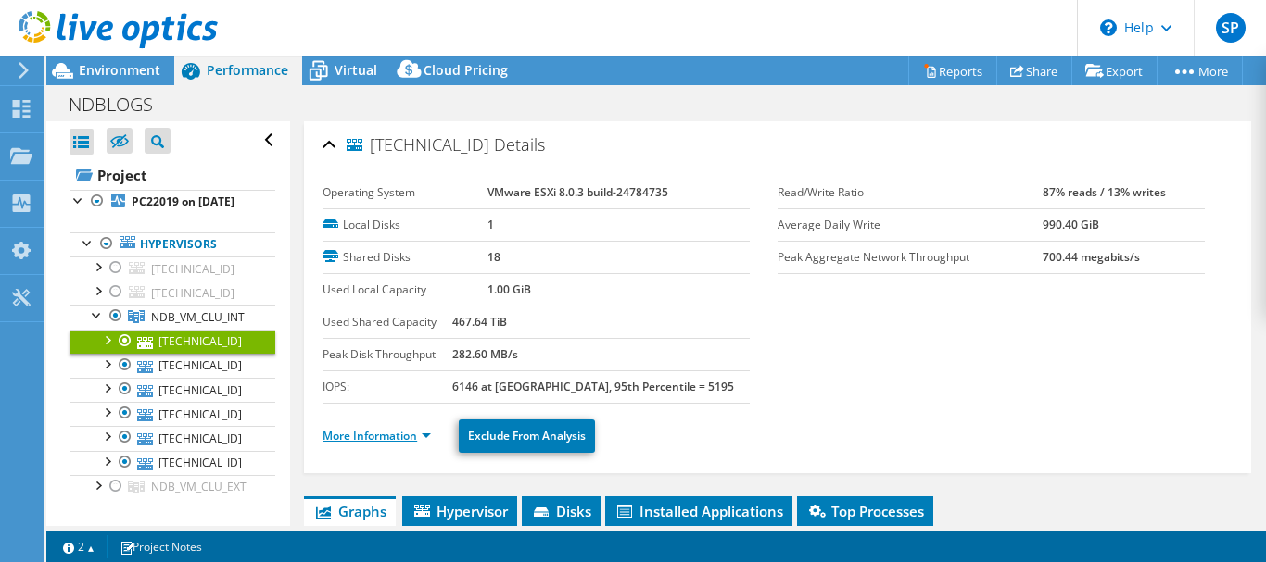
click at [390, 433] on link "More Information" at bounding box center [376, 436] width 108 height 16
click at [366, 438] on link "More Information" at bounding box center [376, 436] width 108 height 16
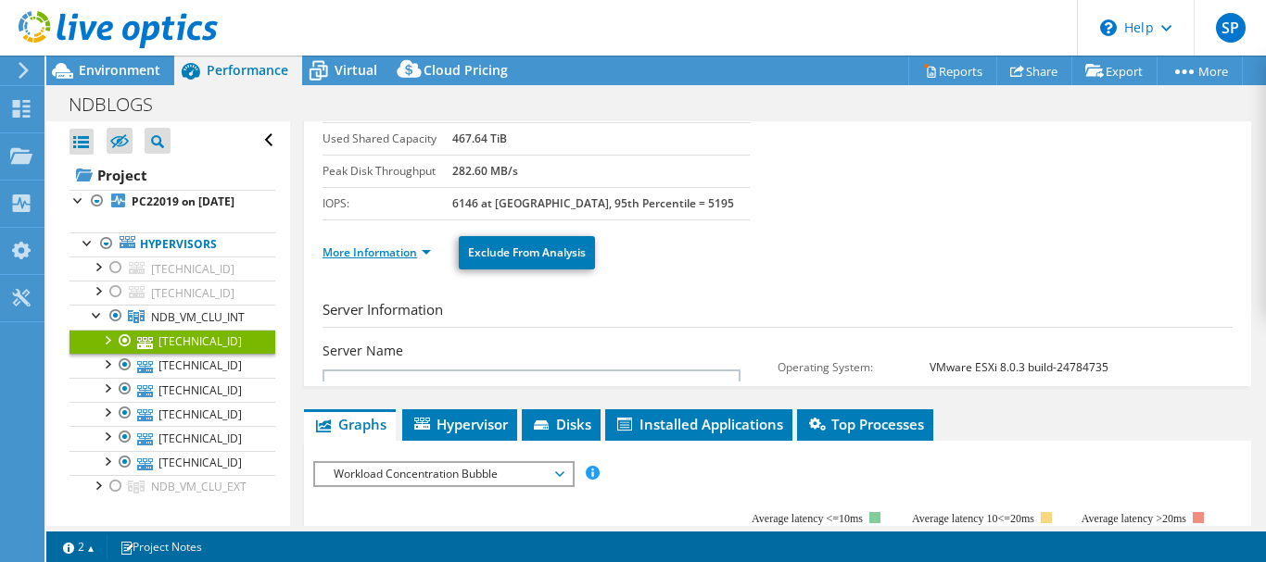
scroll to position [185, 0]
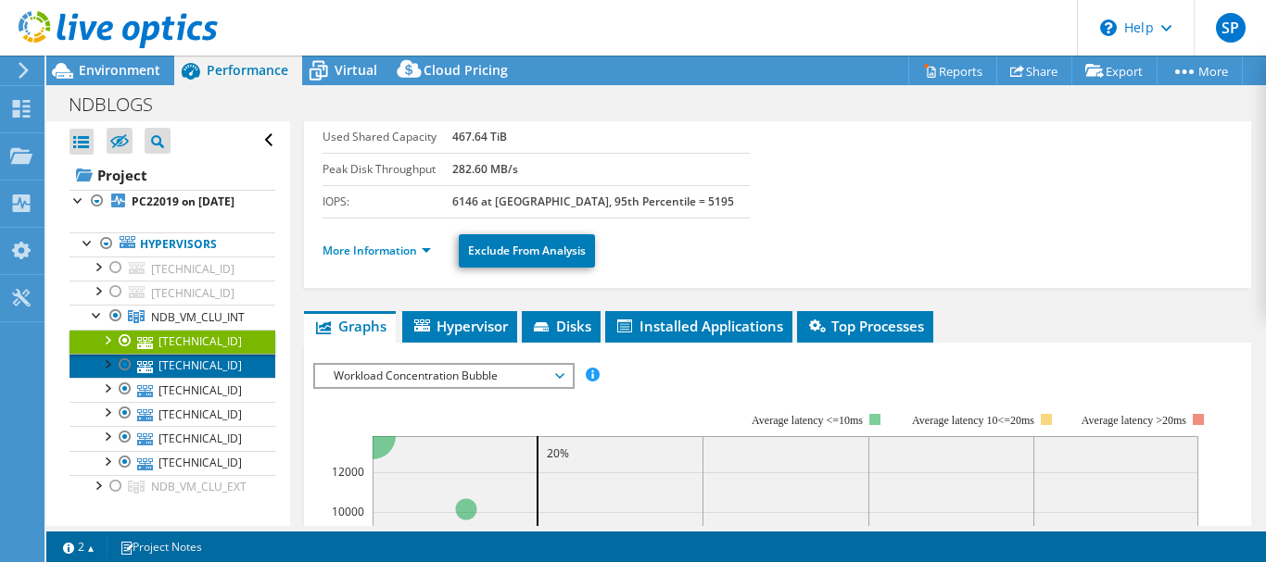
click at [174, 378] on link "[TECHNICAL_ID]" at bounding box center [172, 366] width 206 height 24
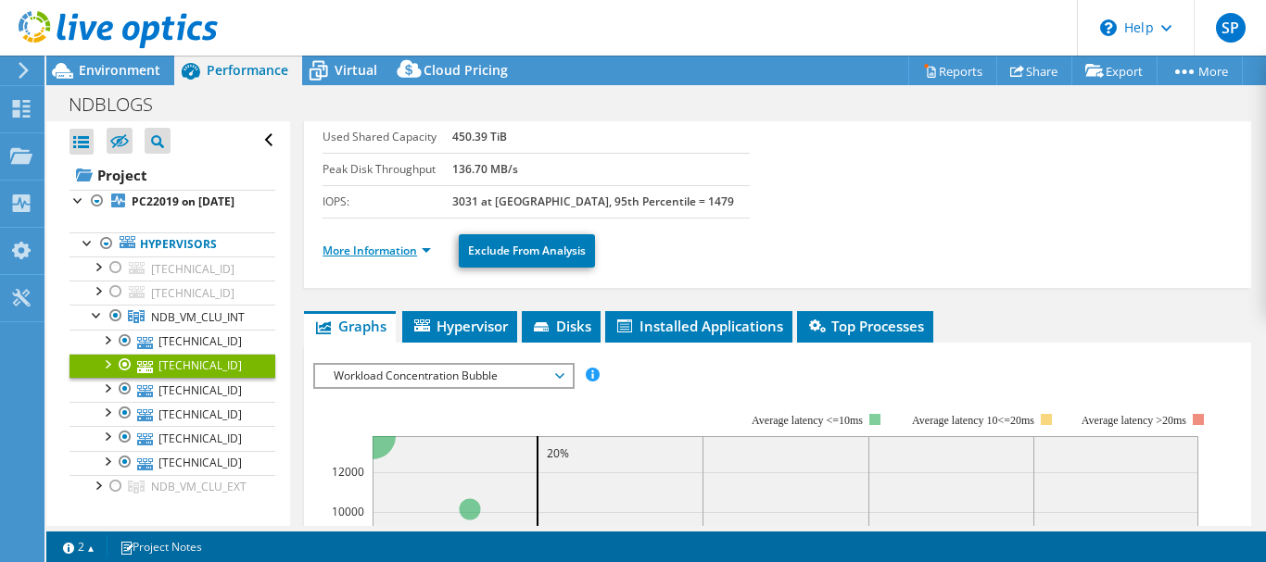
click at [384, 248] on link "More Information" at bounding box center [376, 251] width 108 height 16
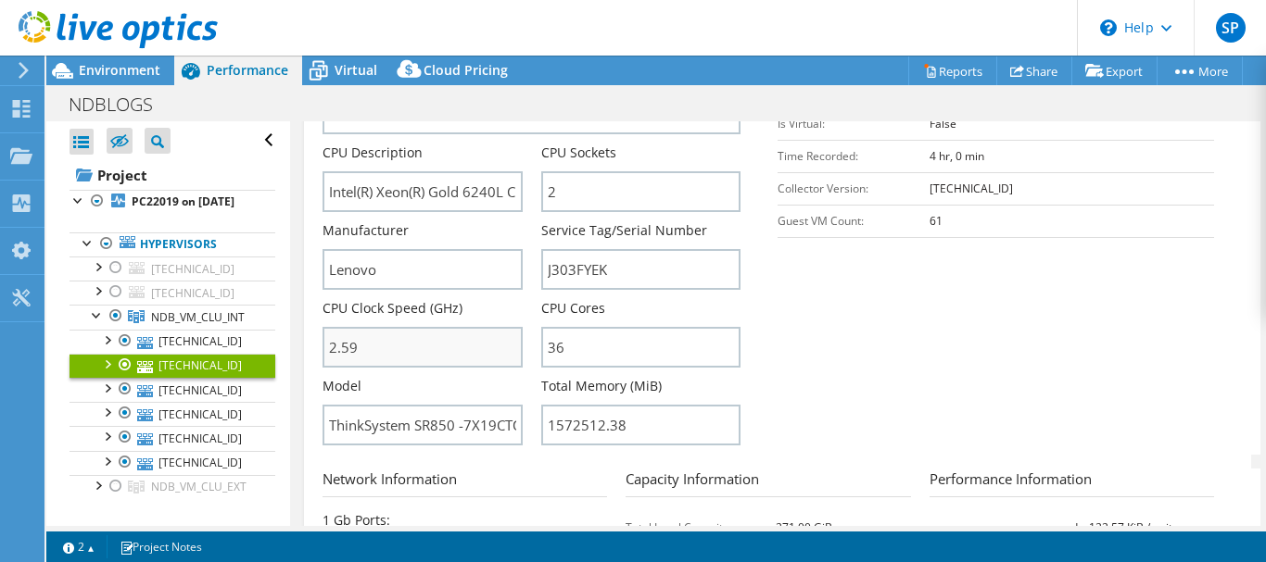
scroll to position [463, 0]
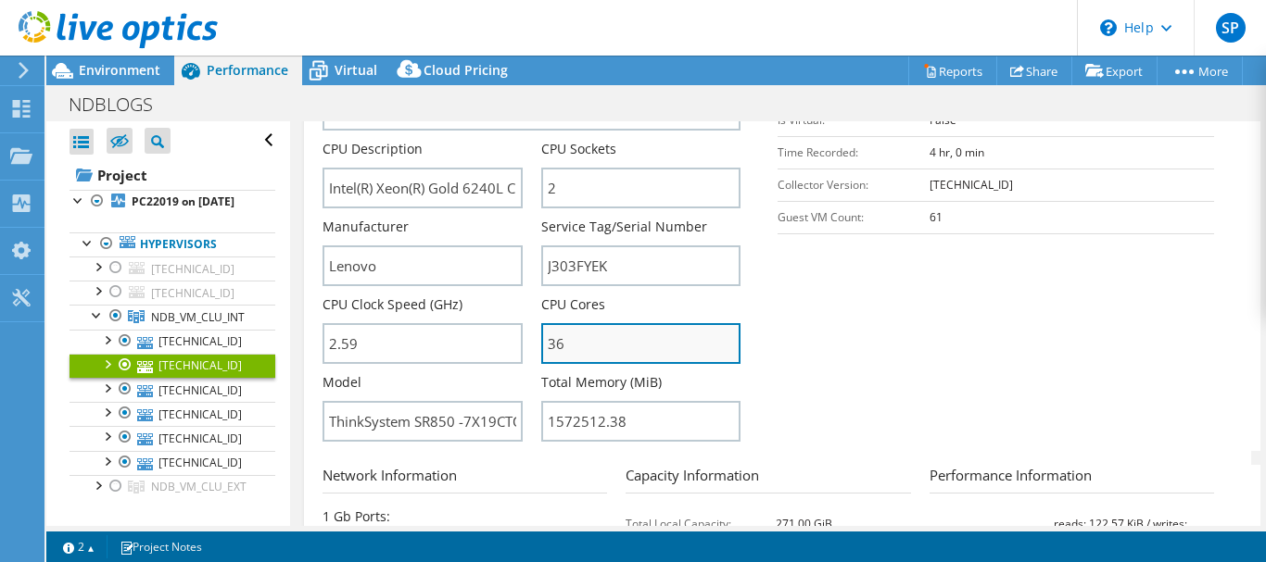
drag, startPoint x: 567, startPoint y: 346, endPoint x: 541, endPoint y: 347, distance: 26.0
click at [541, 347] on input "36" at bounding box center [640, 343] width 199 height 41
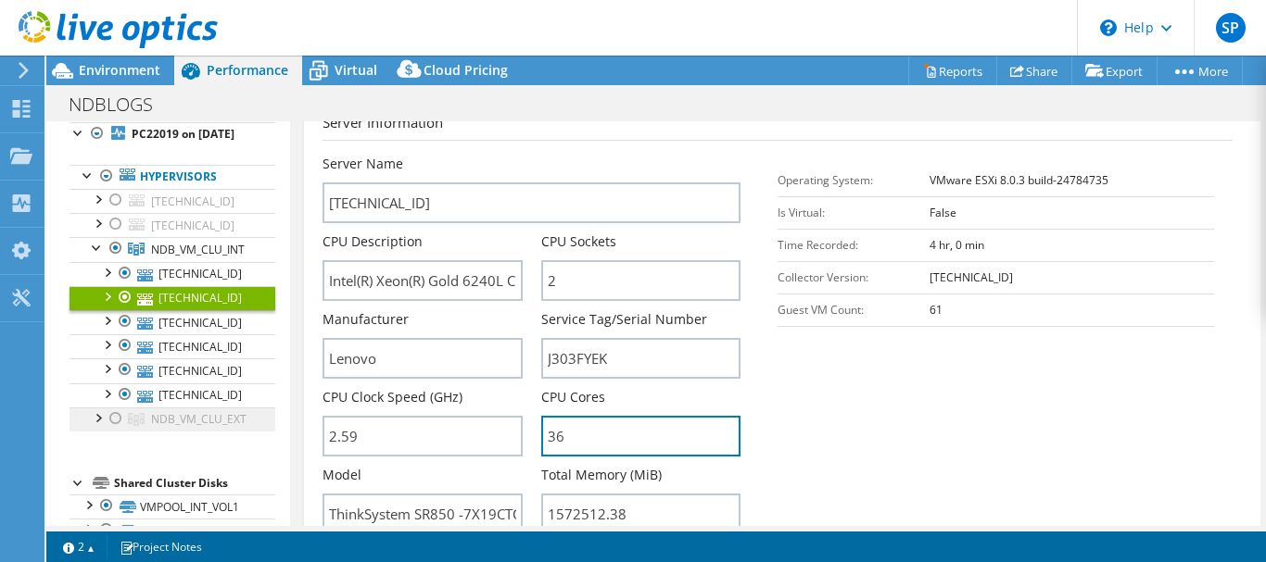
scroll to position [93, 0]
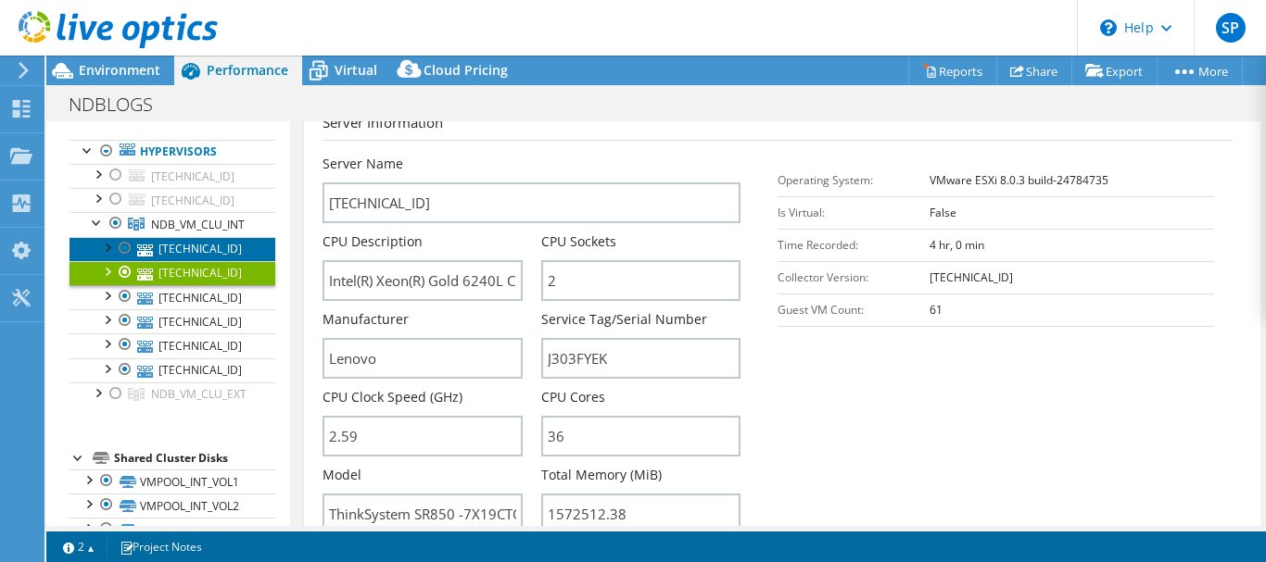
click at [199, 259] on link "[TECHNICAL_ID]" at bounding box center [172, 249] width 206 height 24
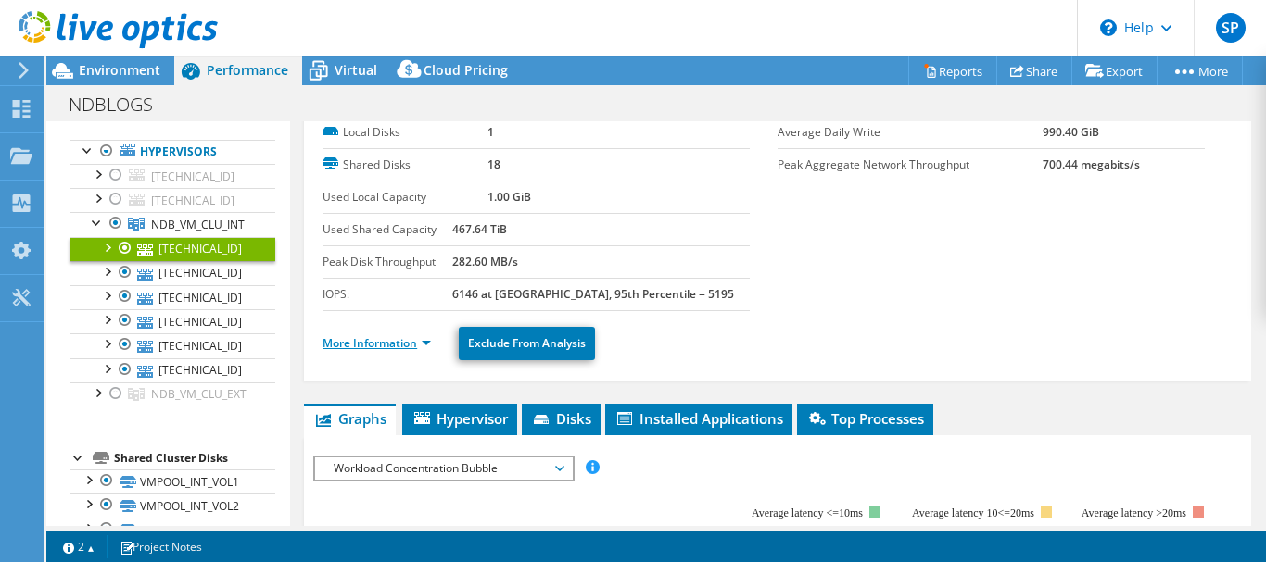
click at [401, 345] on link "More Information" at bounding box center [376, 343] width 108 height 16
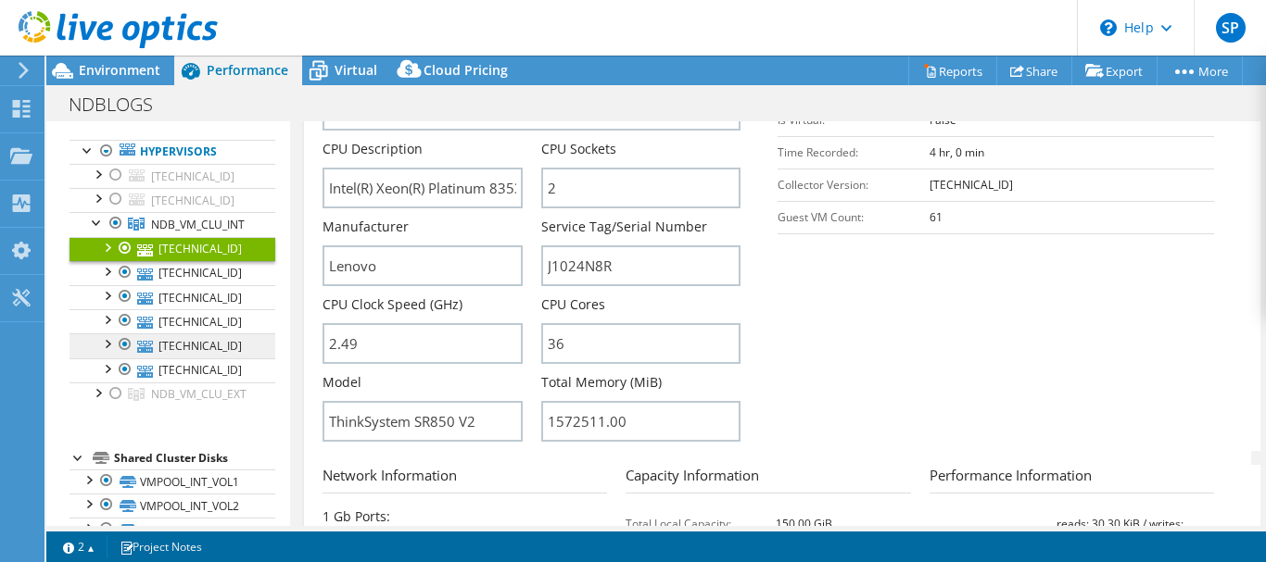
scroll to position [556, 0]
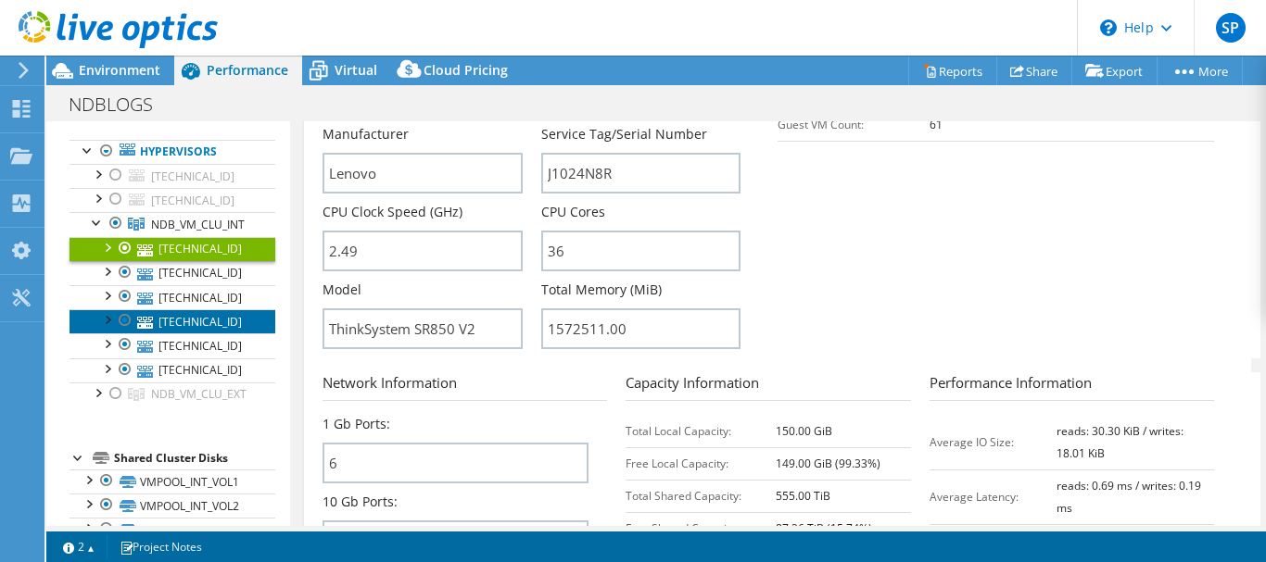
click at [167, 334] on link "[TECHNICAL_ID]" at bounding box center [172, 321] width 206 height 24
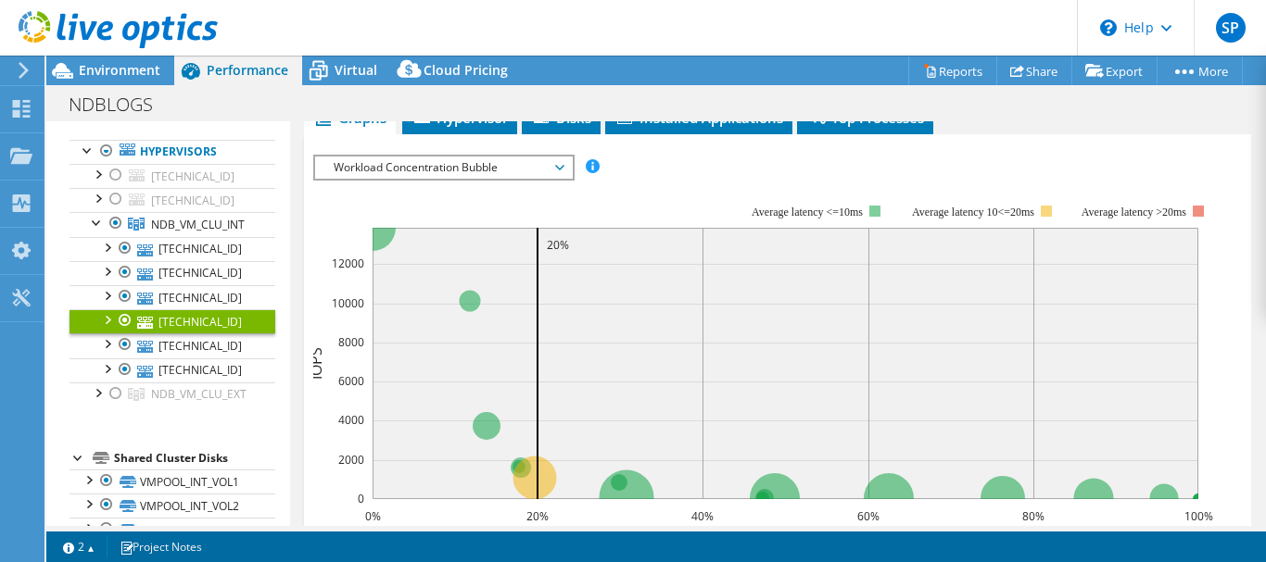
scroll to position [267, 0]
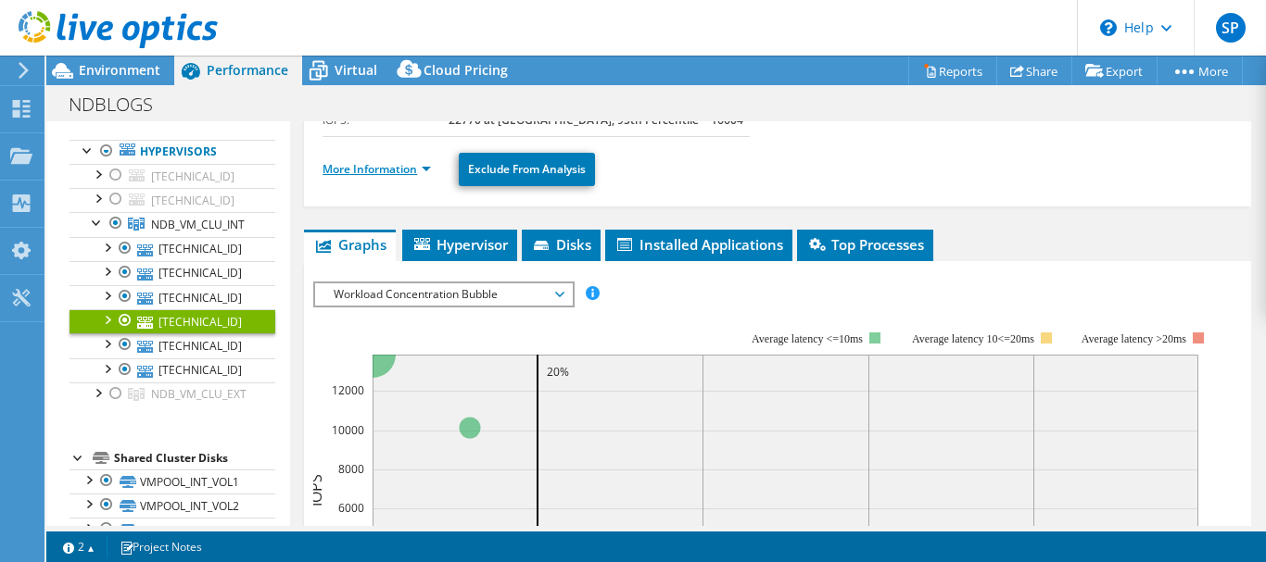
click at [395, 173] on link "More Information" at bounding box center [376, 169] width 108 height 16
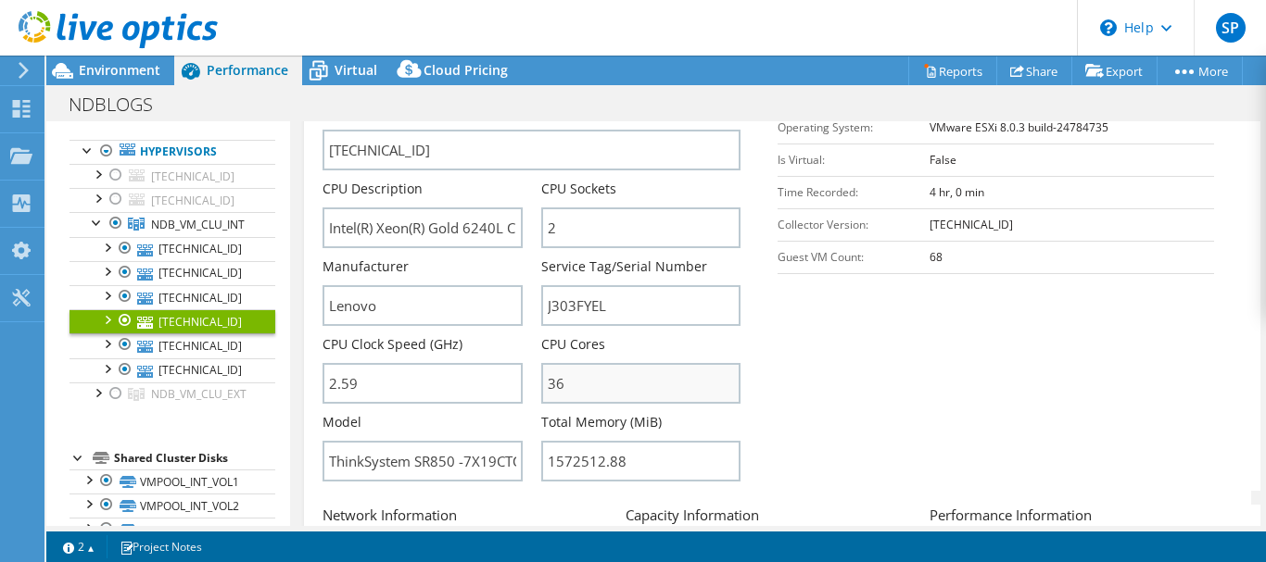
scroll to position [452, 0]
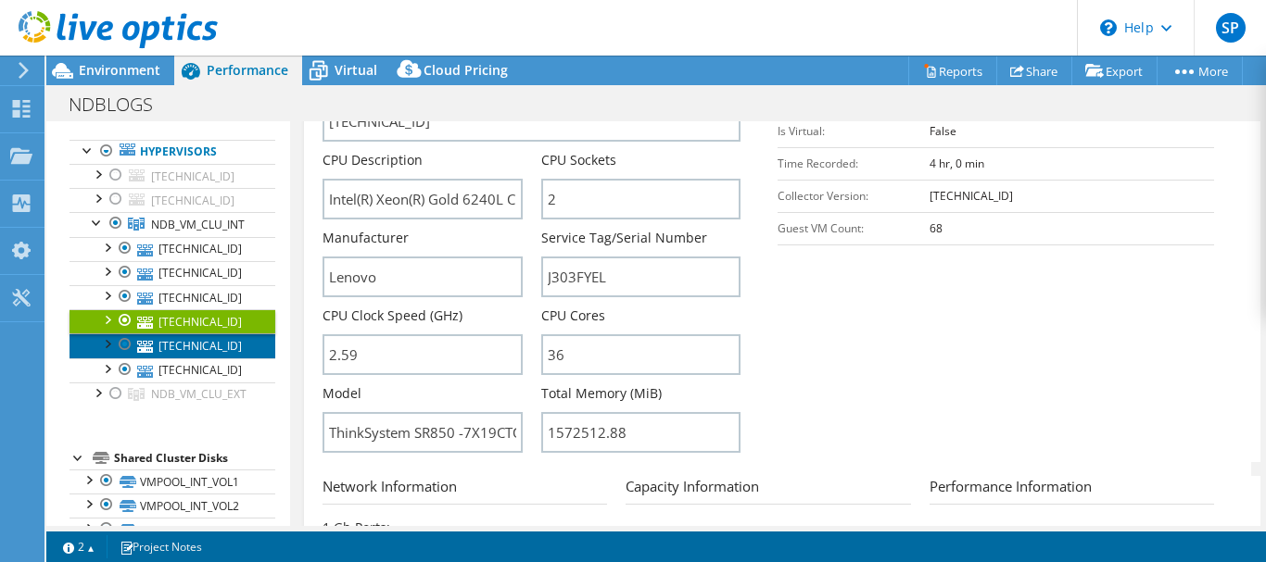
click at [183, 358] on link "[TECHNICAL_ID]" at bounding box center [172, 346] width 206 height 24
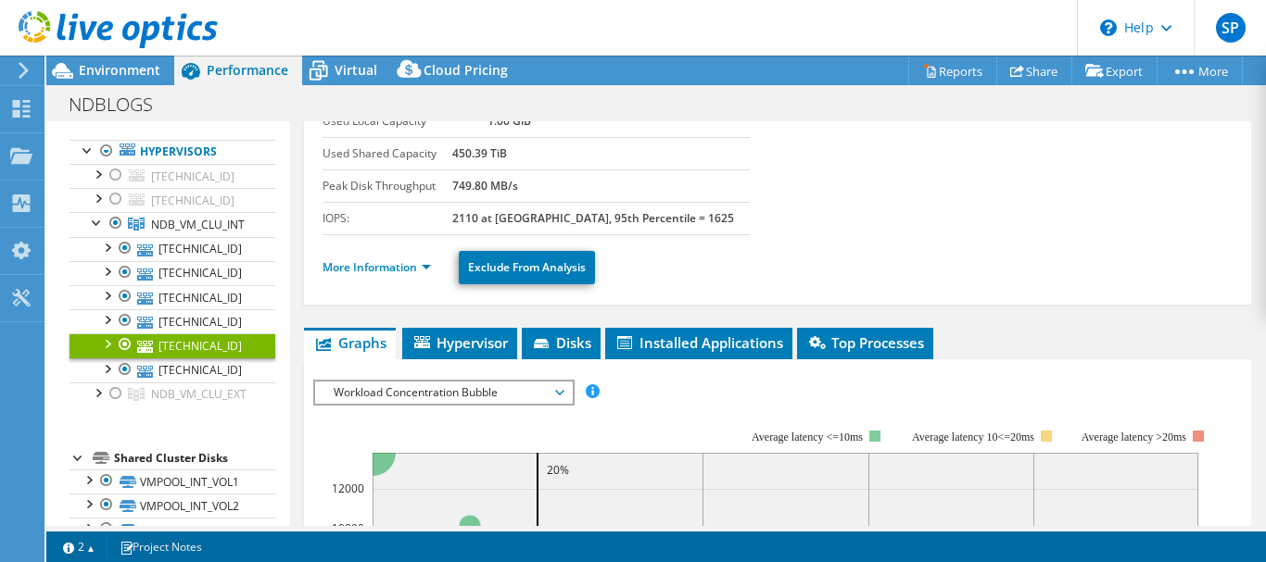
scroll to position [168, 0]
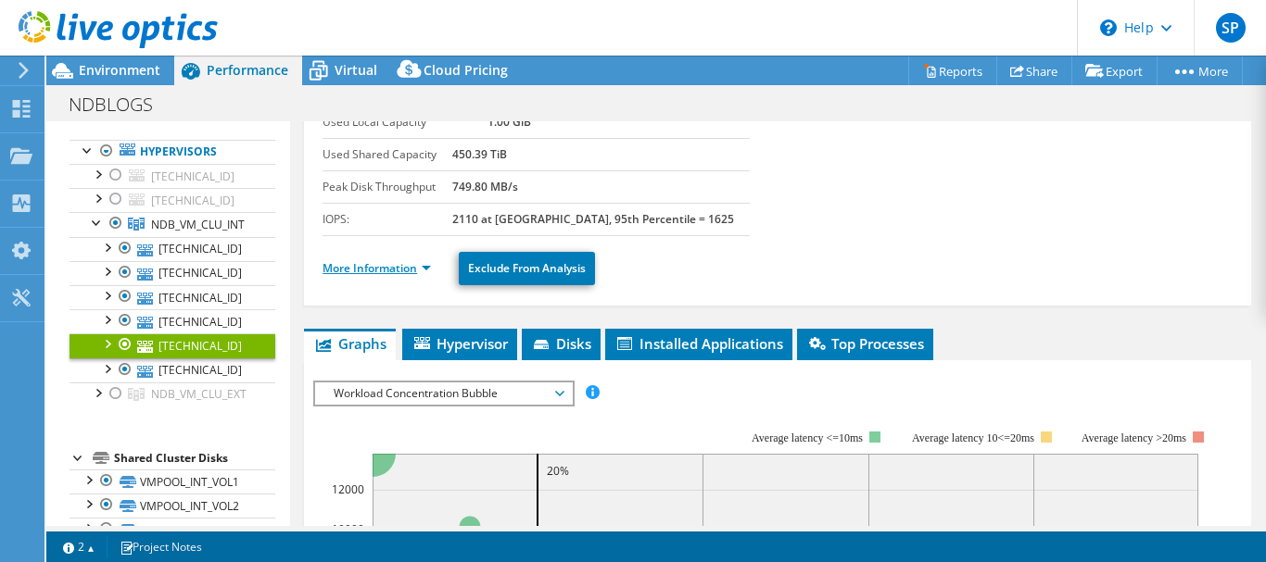
click at [398, 266] on link "More Information" at bounding box center [376, 268] width 108 height 16
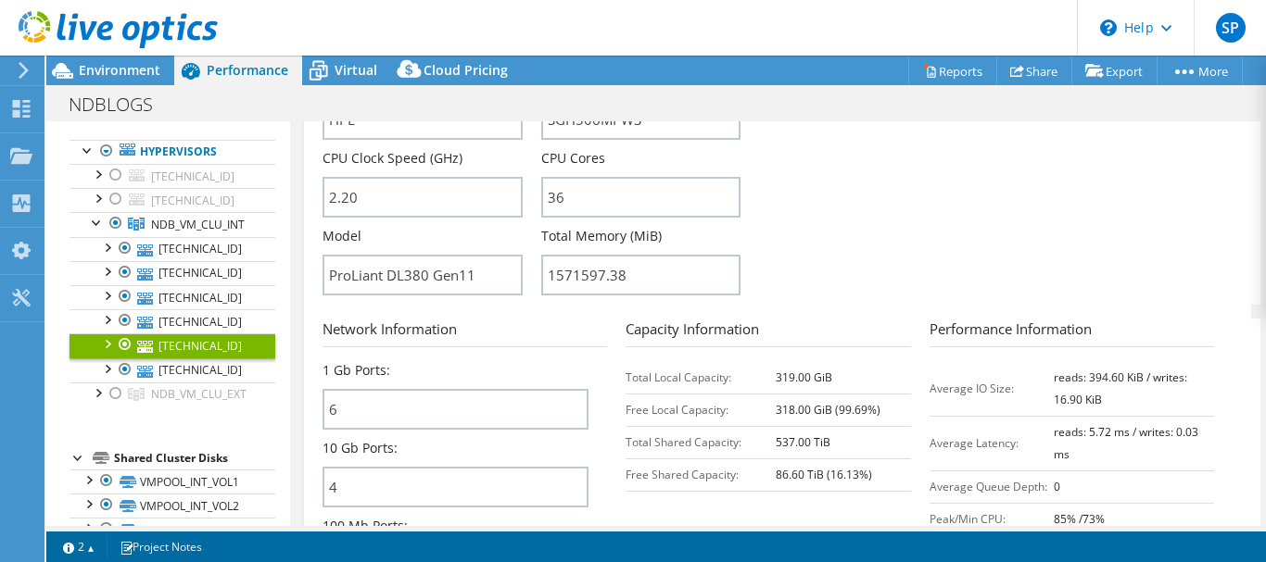
scroll to position [631, 0]
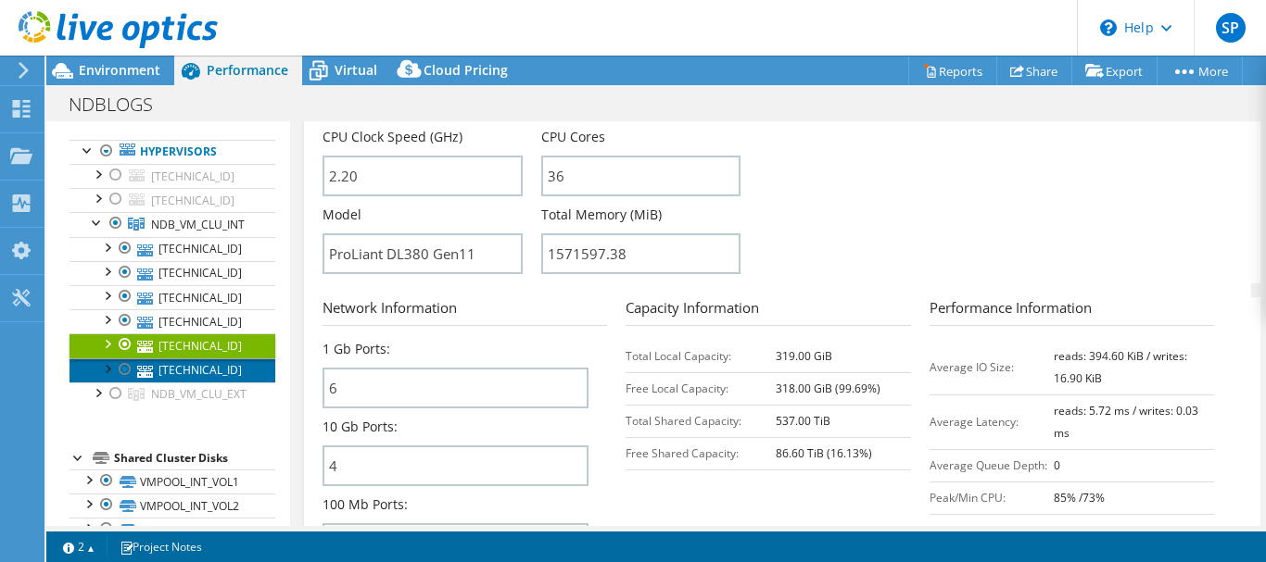
click at [186, 383] on link "[TECHNICAL_ID]" at bounding box center [172, 371] width 206 height 24
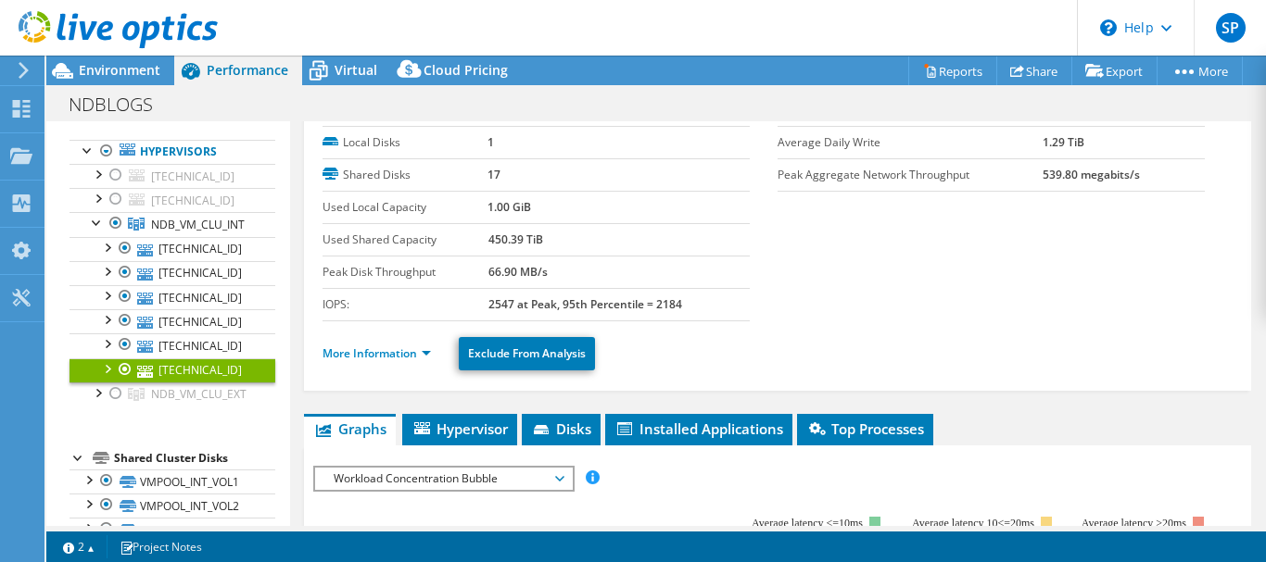
scroll to position [69, 0]
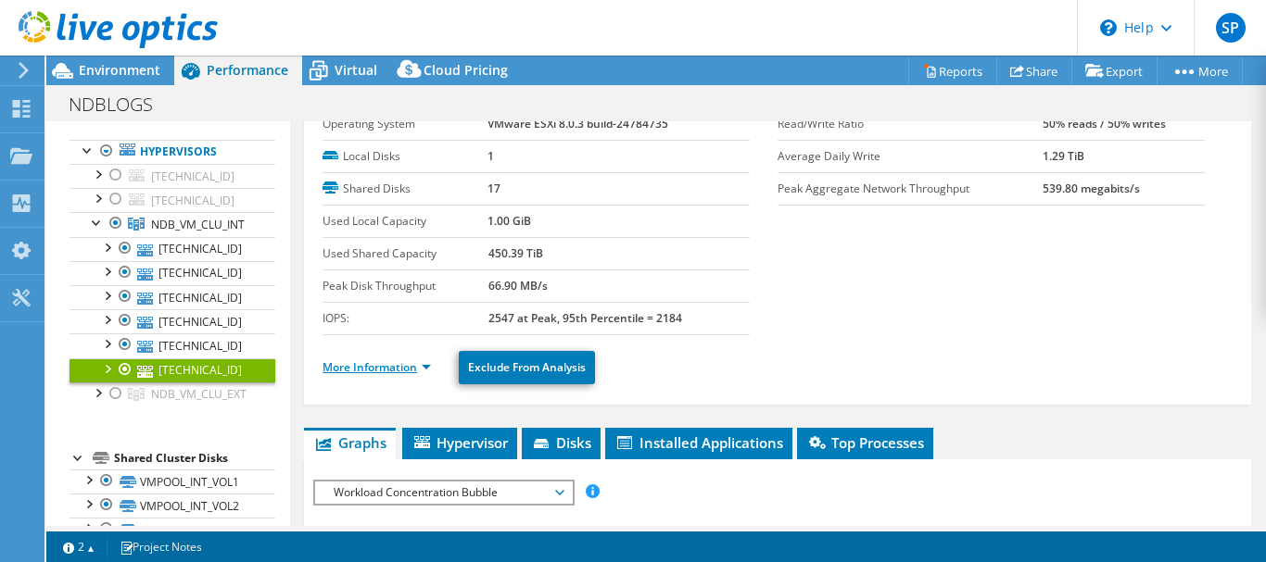
click at [406, 365] on link "More Information" at bounding box center [376, 368] width 108 height 16
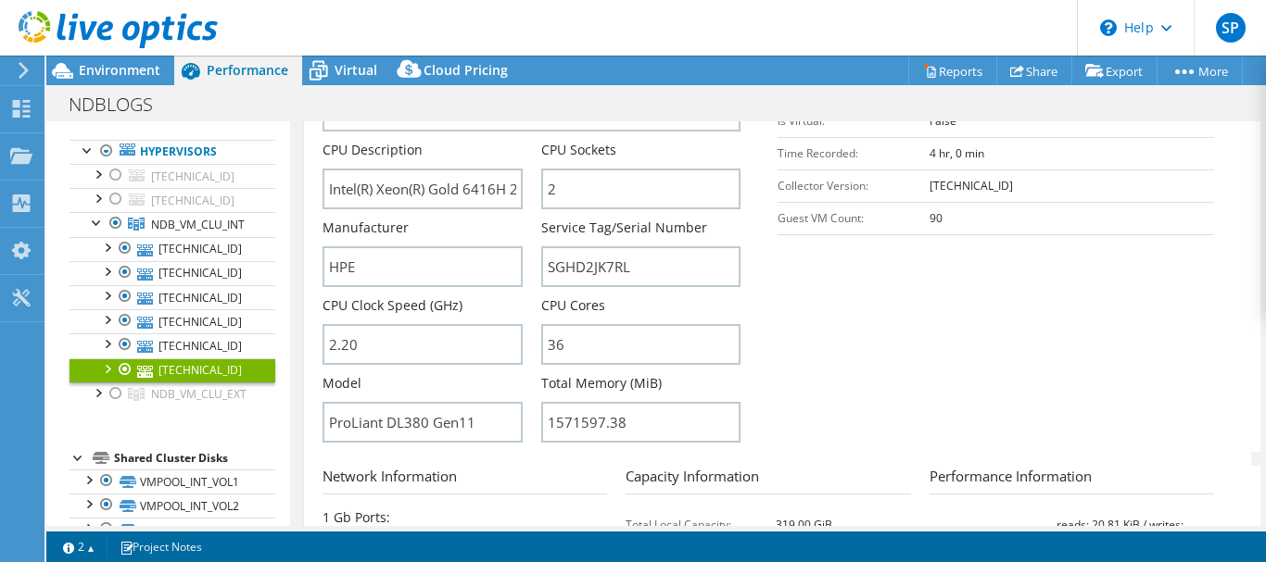
scroll to position [463, 0]
drag, startPoint x: 484, startPoint y: 416, endPoint x: 329, endPoint y: 417, distance: 154.7
click at [329, 417] on input "ProLiant DL380 Gen11" at bounding box center [421, 421] width 199 height 41
drag, startPoint x: 561, startPoint y: 347, endPoint x: 539, endPoint y: 345, distance: 21.4
click at [541, 345] on input "36" at bounding box center [640, 343] width 199 height 41
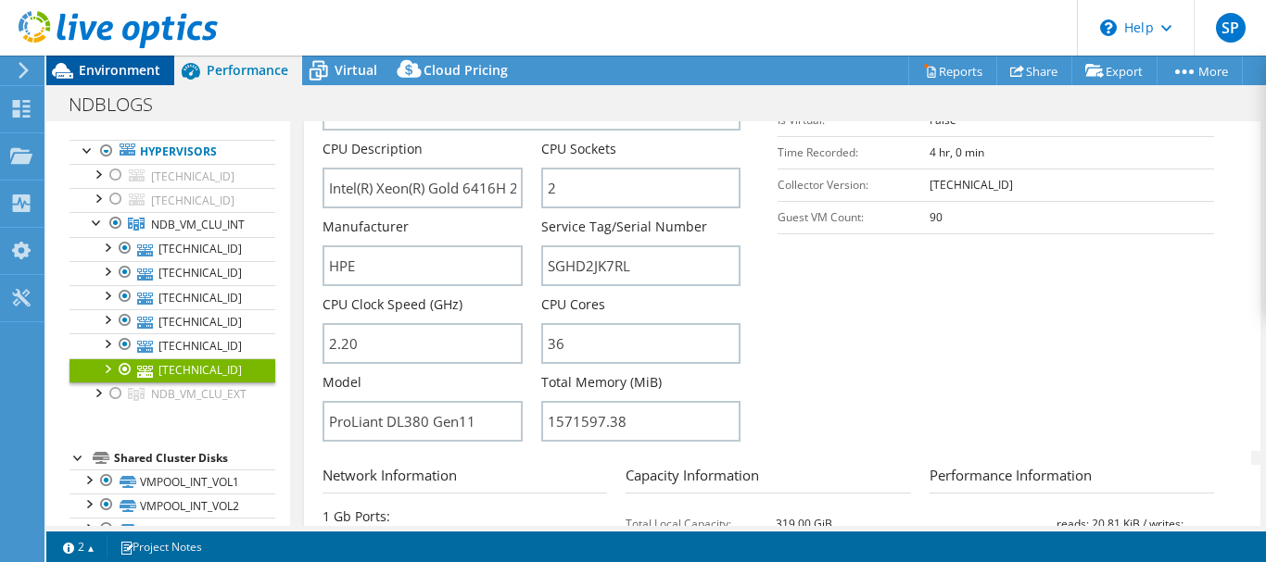
click at [145, 71] on span "Environment" at bounding box center [120, 70] width 82 height 18
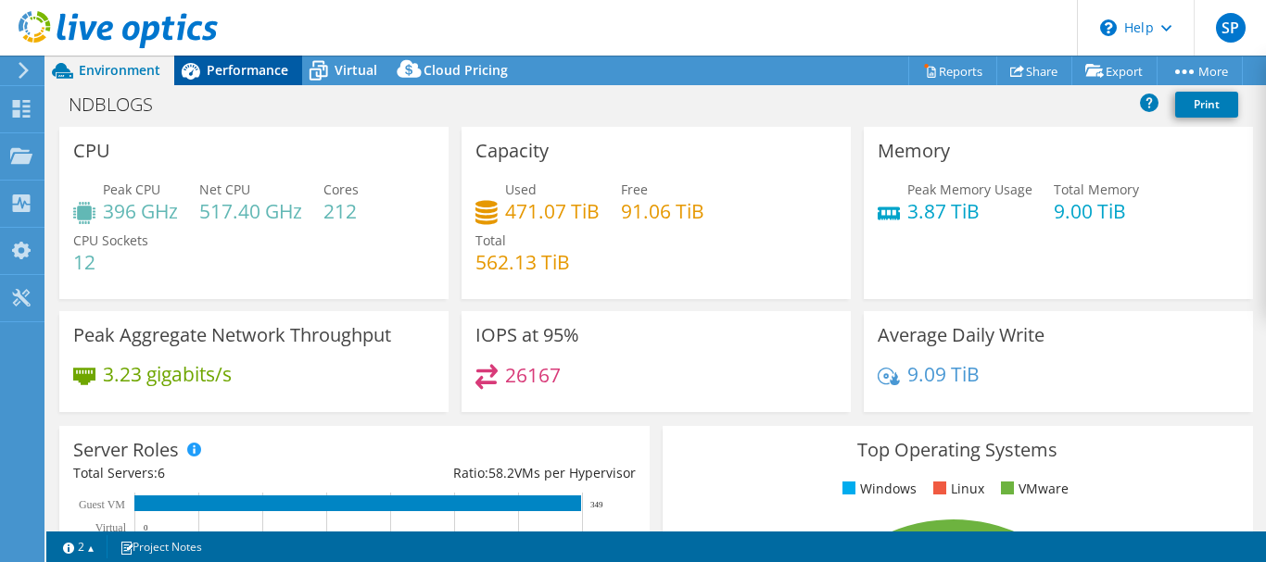
click at [252, 66] on span "Performance" at bounding box center [248, 70] width 82 height 18
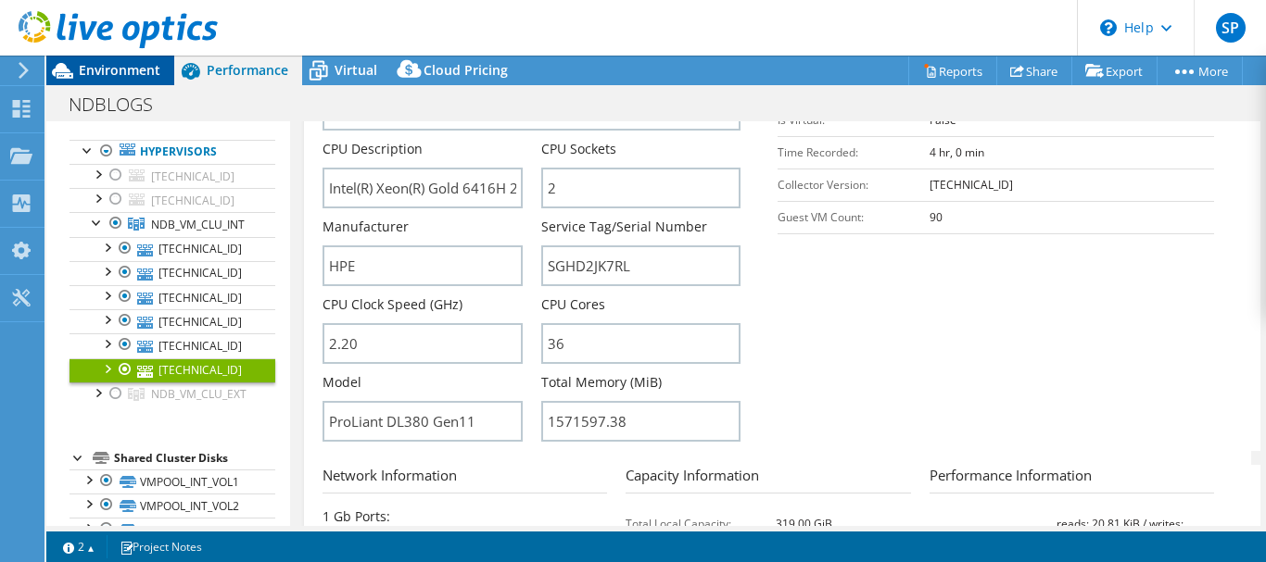
click at [111, 73] on span "Environment" at bounding box center [120, 70] width 82 height 18
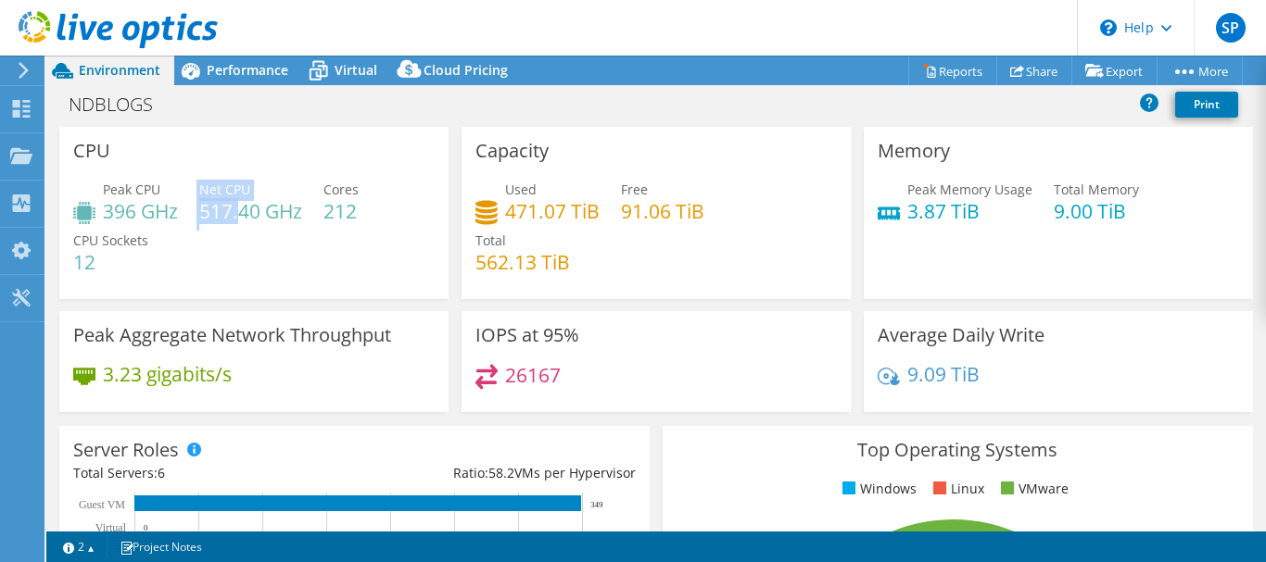
drag, startPoint x: 191, startPoint y: 206, endPoint x: 244, endPoint y: 211, distance: 53.1
click at [244, 211] on div "Peak CPU 396 GHz Net CPU 517.40 GHz Cores 212 CPU Sockets 12" at bounding box center [253, 235] width 361 height 111
click at [281, 242] on div "Peak CPU 396 GHz Net CPU 517.40 GHz Cores 212 CPU Sockets 12" at bounding box center [253, 235] width 361 height 111
drag, startPoint x: 199, startPoint y: 214, endPoint x: 249, endPoint y: 217, distance: 50.1
click at [249, 217] on div "Peak CPU 396 GHz Net CPU 517.40 GHz Cores 212 CPU Sockets 12" at bounding box center [253, 235] width 361 height 111
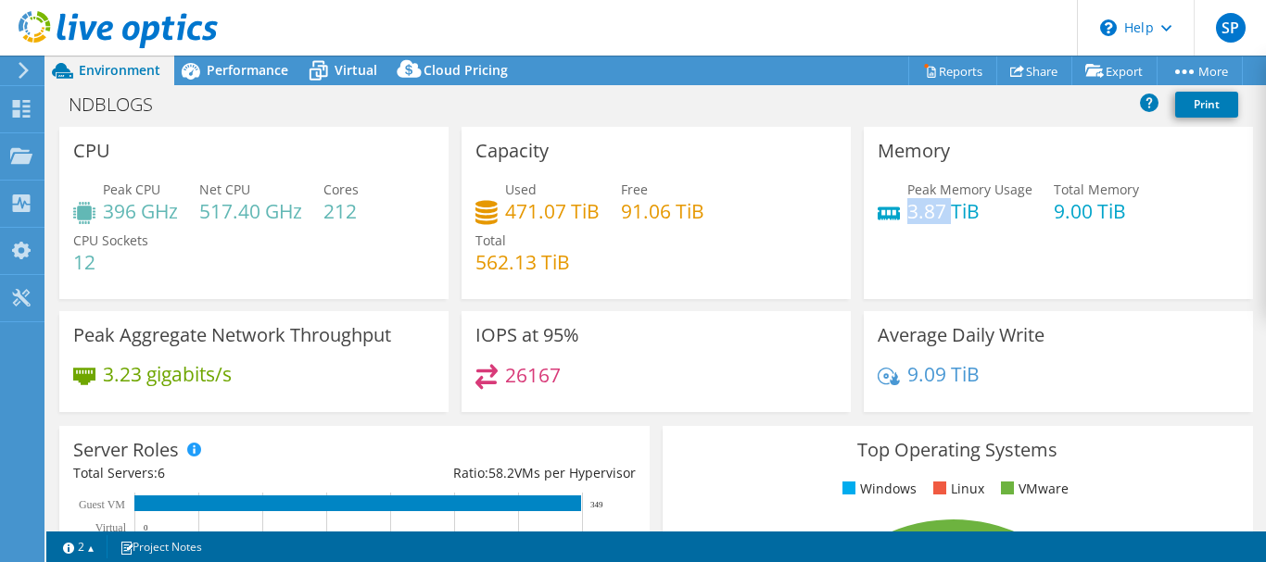
drag, startPoint x: 938, startPoint y: 208, endPoint x: 898, endPoint y: 208, distance: 39.8
click at [907, 208] on h4 "3.87 TiB" at bounding box center [969, 211] width 125 height 20
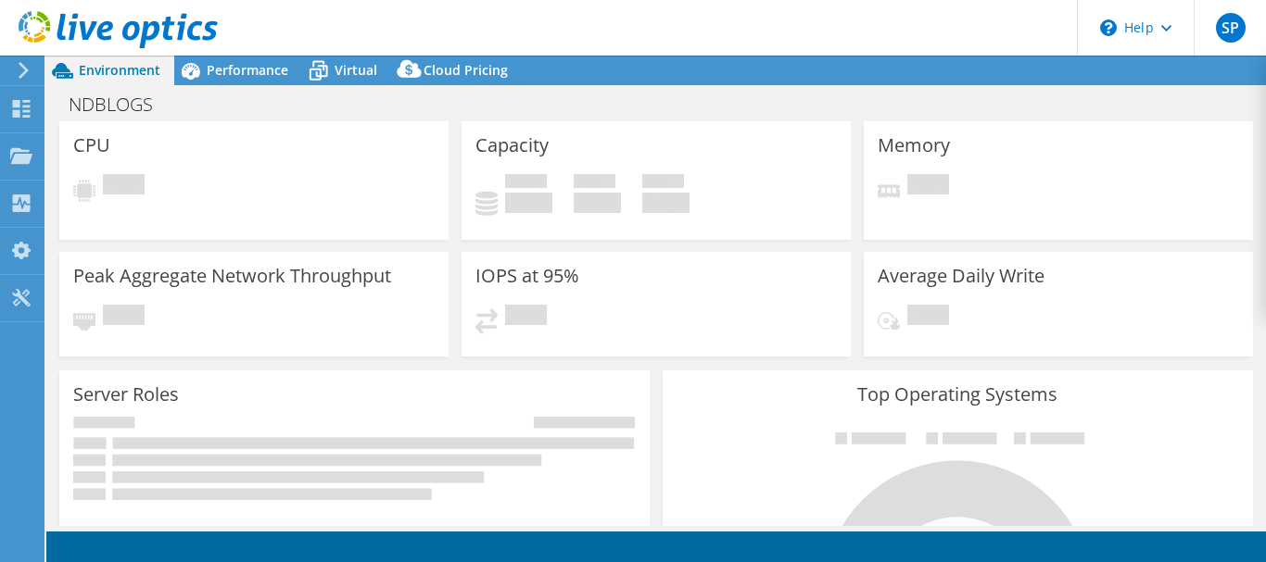
select select "USD"
